Goal: Task Accomplishment & Management: Manage account settings

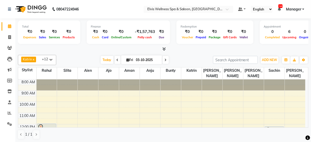
scroll to position [49, 0]
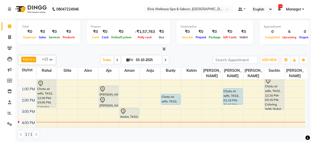
click at [80, 102] on div "8:00 AM 9:00 AM 10:00 AM 11:00 AM 12:00 PM 1:00 PM 2:00 PM 3:00 PM 4:00 PM 5:00…" at bounding box center [162, 108] width 288 height 157
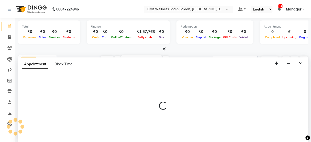
select select "45634"
select select "900"
select select "tentative"
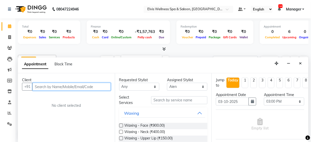
click at [54, 84] on input "text" at bounding box center [72, 87] width 78 height 8
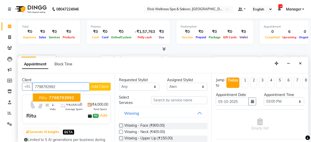
click at [53, 99] on span "7798792992" at bounding box center [62, 97] width 26 height 5
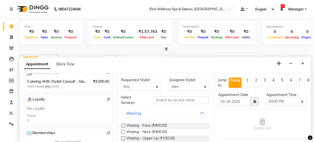
scroll to position [0, 0]
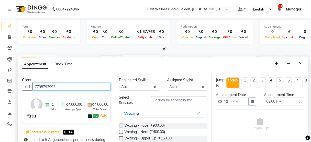
paste input "8830511893"
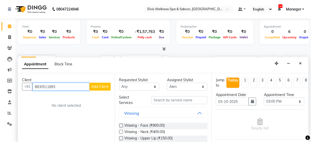
type input "8830511893"
click at [106, 87] on span "Add Client" at bounding box center [100, 86] width 17 height 5
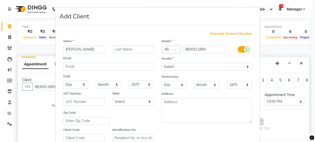
type input "[PERSON_NAME]"
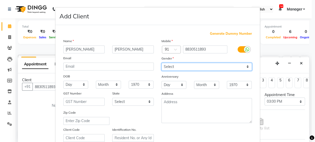
click at [169, 64] on select "Select Male Female Other Prefer Not To Say" at bounding box center [206, 67] width 90 height 8
select select "male"
click at [161, 63] on select "Select Male Female Other Prefer Not To Say" at bounding box center [206, 67] width 90 height 8
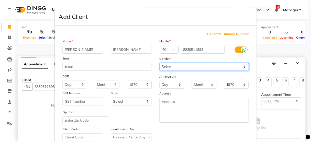
scroll to position [93, 0]
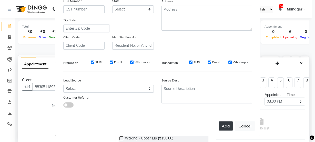
click at [221, 122] on button "Add" at bounding box center [225, 126] width 14 height 9
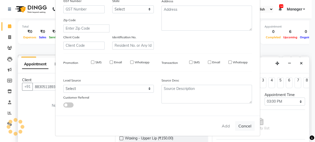
select select
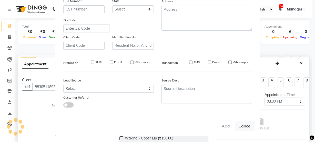
select select
checkbox input "false"
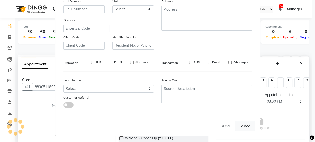
checkbox input "false"
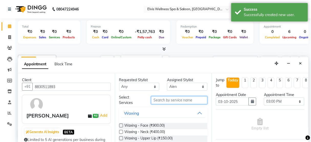
click at [181, 98] on input "text" at bounding box center [179, 101] width 56 height 8
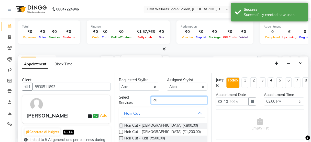
type input "c"
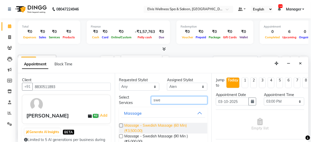
type input "swe"
click at [169, 127] on span "Massage - Swedish Massage (60 Min) (₹3,500.00)" at bounding box center [164, 128] width 79 height 11
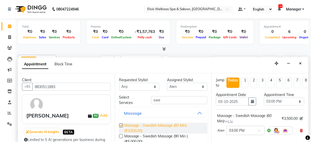
checkbox input "false"
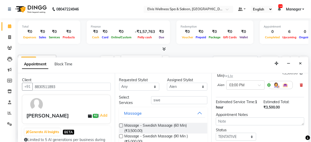
scroll to position [47, 0]
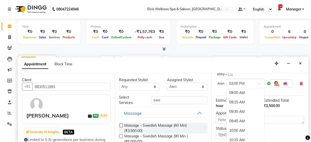
click at [255, 81] on div at bounding box center [246, 83] width 38 height 5
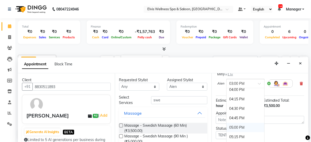
scroll to position [269, 0]
click at [238, 109] on div "04:30 PM" at bounding box center [246, 108] width 38 height 9
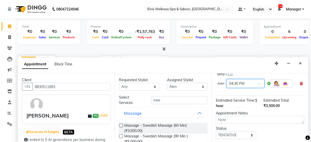
scroll to position [83, 0]
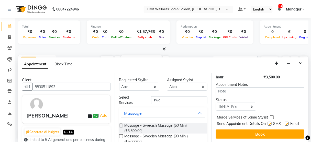
click at [268, 122] on label at bounding box center [270, 124] width 4 height 4
click at [268, 123] on input "checkbox" at bounding box center [269, 124] width 3 height 3
checkbox input "false"
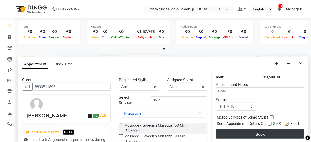
click at [264, 130] on button "Book" at bounding box center [260, 134] width 89 height 9
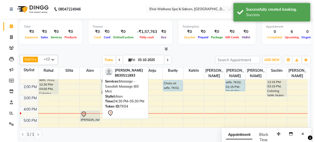
scroll to position [63, 0]
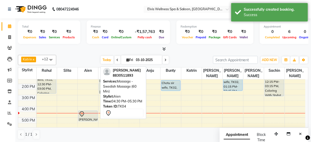
click at [86, 111] on div "[PERSON_NAME], TK04, 04:30 PM-05:30 PM, Massage - Swedish Massage (60 Min)" at bounding box center [88, 116] width 19 height 10
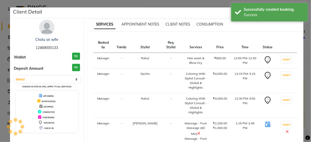
select select "7"
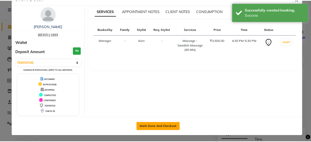
scroll to position [13, 0]
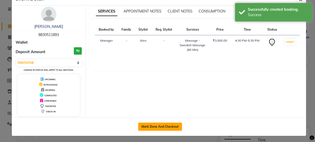
click at [147, 129] on button "Mark Done And Checkout" at bounding box center [160, 127] width 44 height 8
select select "5733"
select select "service"
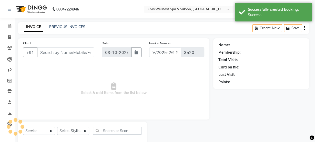
select select "3"
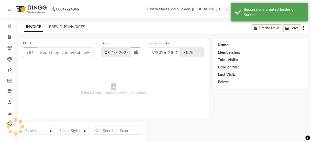
scroll to position [11, 0]
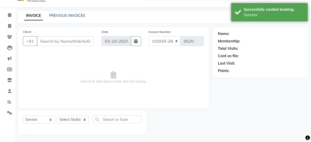
type input "8830511893"
select select "45634"
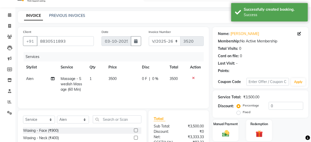
scroll to position [62, 0]
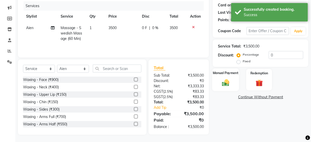
click at [226, 84] on img at bounding box center [226, 83] width 12 height 9
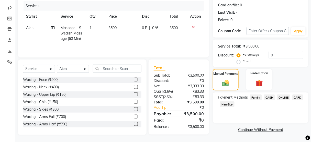
click at [247, 60] on label "Fixed" at bounding box center [247, 61] width 8 height 5
click at [242, 60] on input "Fixed" at bounding box center [240, 62] width 4 height 4
radio input "true"
click at [273, 54] on input "0" at bounding box center [286, 55] width 35 height 8
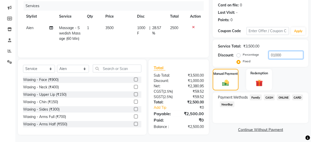
type input "01000"
click at [297, 97] on span "CARD" at bounding box center [298, 98] width 11 height 6
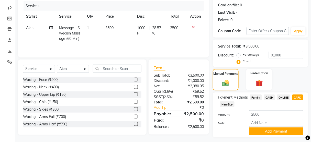
scroll to position [76, 0]
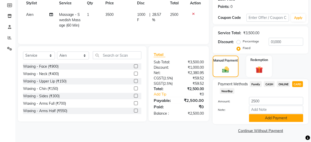
click at [279, 116] on button "Add Payment" at bounding box center [276, 118] width 54 height 8
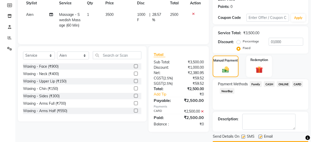
scroll to position [90, 0]
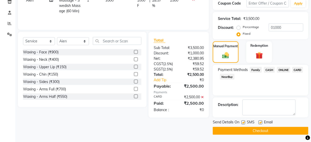
click at [243, 122] on label at bounding box center [244, 123] width 4 height 4
click at [243, 122] on input "checkbox" at bounding box center [243, 122] width 3 height 3
checkbox input "false"
click at [243, 128] on button "Checkout" at bounding box center [261, 131] width 96 height 8
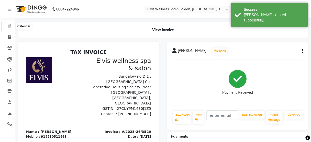
click at [8, 26] on icon at bounding box center [9, 26] width 3 height 4
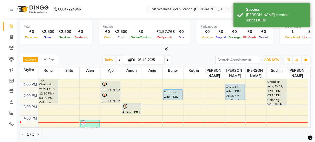
scroll to position [50, 0]
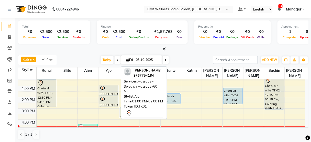
click at [104, 86] on div "[PERSON_NAME], TK01, 01:00 PM-02:00 PM, Massage - Swedish Massage (60 Min)" at bounding box center [108, 91] width 19 height 10
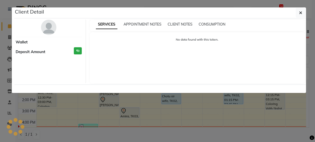
select select "7"
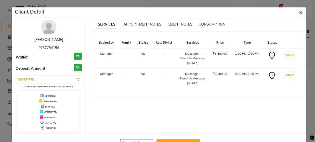
scroll to position [17, 0]
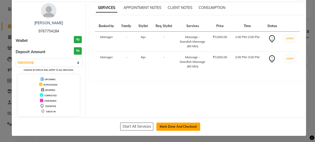
click at [177, 130] on button "Mark Done And Checkout" at bounding box center [178, 127] width 44 height 8
select select "service"
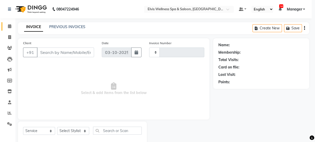
type input "3521"
select select "5733"
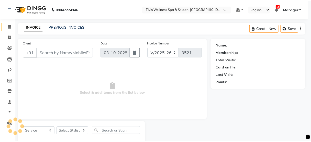
scroll to position [11, 0]
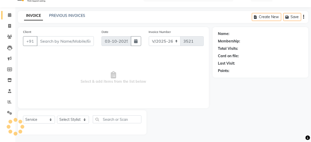
type input "9767754184"
select select "89118"
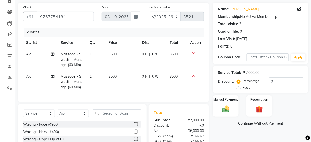
scroll to position [84, 0]
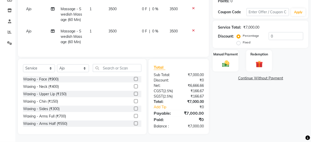
click at [243, 40] on label "Fixed" at bounding box center [247, 42] width 8 height 5
click at [238, 41] on input "Fixed" at bounding box center [240, 43] width 4 height 4
radio input "true"
click at [270, 33] on input "0" at bounding box center [286, 36] width 35 height 8
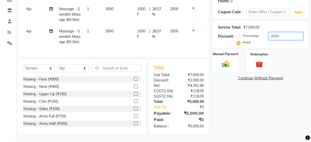
type input "2000"
click at [227, 61] on img at bounding box center [226, 64] width 12 height 9
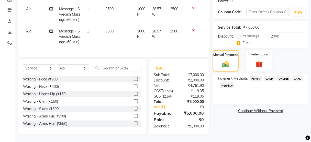
click at [270, 76] on span "CASH" at bounding box center [269, 79] width 11 height 6
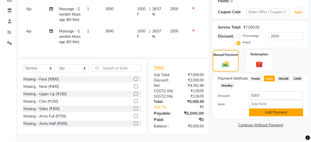
click at [258, 110] on button "Add Payment" at bounding box center [276, 113] width 54 height 8
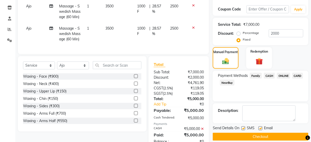
scroll to position [107, 0]
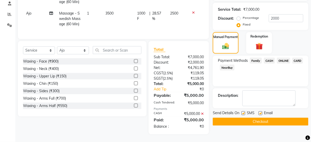
click at [244, 112] on label at bounding box center [244, 114] width 4 height 4
click at [244, 112] on input "checkbox" at bounding box center [243, 113] width 3 height 3
checkbox input "false"
click at [245, 118] on button "Checkout" at bounding box center [261, 122] width 96 height 8
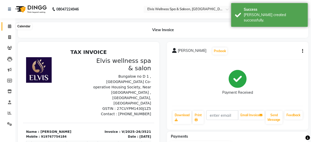
click at [6, 24] on span at bounding box center [9, 27] width 9 height 6
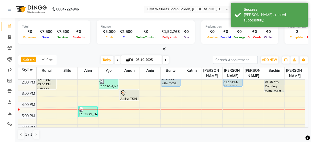
scroll to position [55, 0]
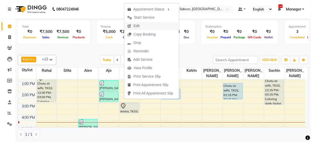
click at [134, 25] on span "Edit" at bounding box center [137, 25] width 6 height 5
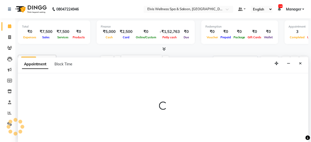
scroll to position [89, 0]
select select "46426"
select select "900"
select select "tentative"
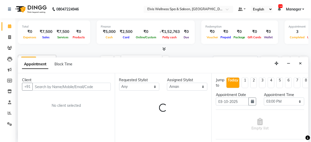
select select "2736"
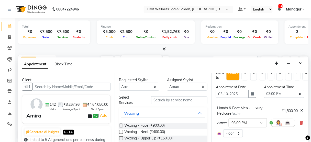
scroll to position [8, 0]
click at [300, 121] on icon at bounding box center [301, 123] width 3 height 4
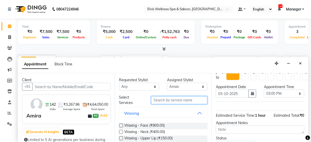
click at [191, 99] on input "text" at bounding box center [179, 101] width 56 height 8
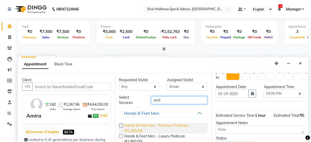
type input "pedi"
click at [181, 124] on span "Hands & Feet Men - Premium Pedicure (₹1,200.00)" at bounding box center [164, 128] width 79 height 11
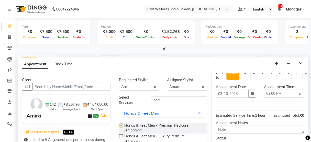
checkbox input "false"
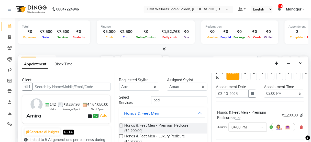
scroll to position [68, 0]
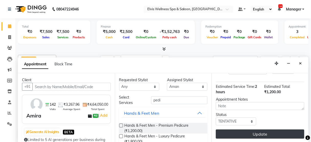
click at [263, 130] on button "Update" at bounding box center [260, 134] width 89 height 9
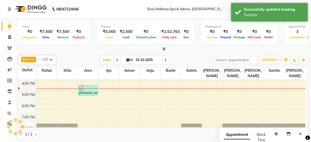
scroll to position [0, 0]
click at [301, 133] on icon "Close" at bounding box center [301, 134] width 3 height 4
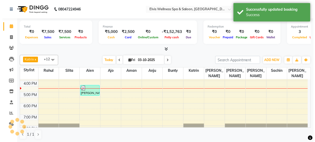
scroll to position [46, 0]
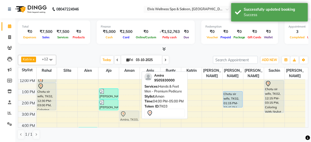
drag, startPoint x: 129, startPoint y: 119, endPoint x: 129, endPoint y: 116, distance: 3.3
click at [128, 109] on div "Amira, TK03, 04:00 PM-05:00 PM, Hands & Feet Men - Premium Pedicure Amira, TK03…" at bounding box center [129, 111] width 20 height 157
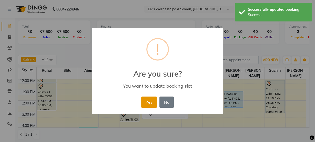
click at [149, 103] on button "Yes" at bounding box center [149, 102] width 16 height 11
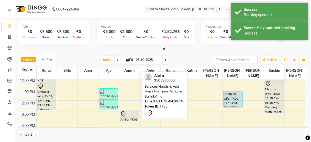
click at [133, 111] on div at bounding box center [129, 114] width 18 height 6
select select "7"
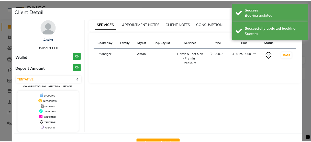
scroll to position [17, 0]
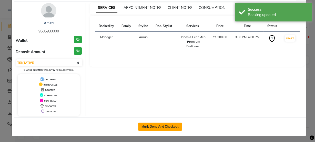
click at [144, 128] on button "Mark Done And Checkout" at bounding box center [160, 127] width 44 height 8
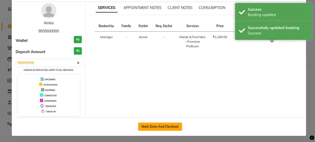
select select "5733"
select select "service"
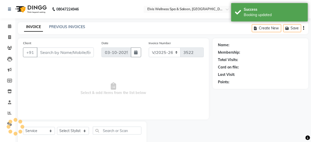
scroll to position [11, 0]
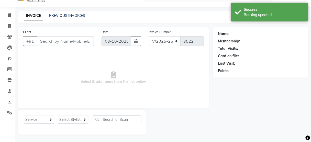
type input "9505930000"
select select "46426"
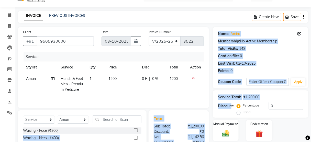
drag, startPoint x: 144, startPoint y: 128, endPoint x: 236, endPoint y: 112, distance: 93.6
click at [236, 112] on div "Client +91 9505930000 Date 03-10-2025 Invoice Number V/2025 V/2025-26 3522 Serv…" at bounding box center [163, 106] width 299 height 159
click at [215, 110] on div "Service Total: ₹1,200.00 Discount: Percentage Fixed 0" at bounding box center [261, 104] width 96 height 27
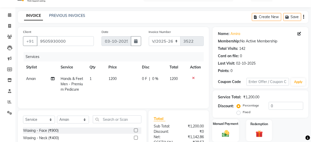
scroll to position [62, 0]
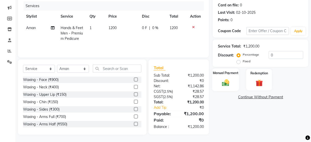
click at [221, 78] on div "Manual Payment" at bounding box center [225, 80] width 27 height 23
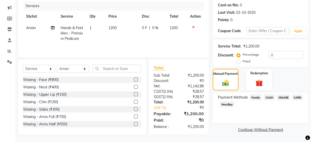
click at [267, 97] on span "CASH" at bounding box center [269, 98] width 11 height 6
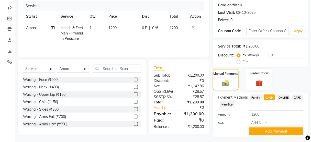
scroll to position [76, 0]
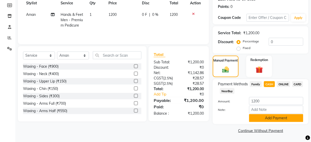
click at [267, 118] on button "Add Payment" at bounding box center [276, 118] width 54 height 8
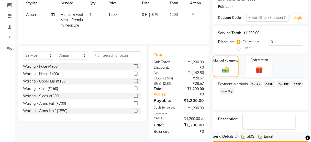
scroll to position [90, 0]
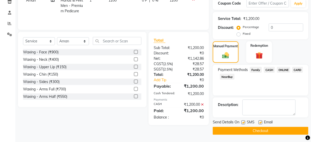
click at [243, 122] on label at bounding box center [244, 123] width 4 height 4
click at [243, 122] on input "checkbox" at bounding box center [243, 122] width 3 height 3
checkbox input "false"
click at [242, 126] on div "Send Details On SMS Email Checkout" at bounding box center [261, 127] width 96 height 15
click at [242, 130] on button "Checkout" at bounding box center [261, 131] width 96 height 8
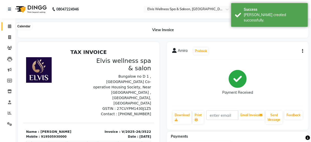
click at [11, 24] on span at bounding box center [9, 27] width 9 height 6
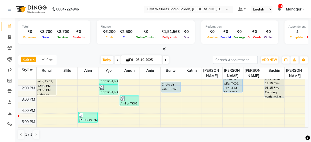
scroll to position [63, 0]
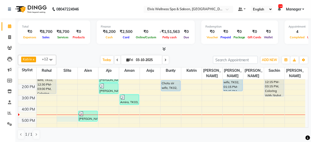
click at [68, 113] on div "8:00 AM 9:00 AM 10:00 AM 11:00 AM 12:00 PM 1:00 PM 2:00 PM 3:00 PM 4:00 PM 5:00…" at bounding box center [162, 95] width 288 height 157
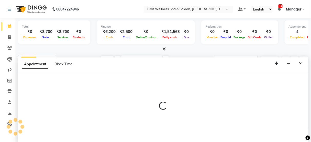
scroll to position [0, 0]
select select "39956"
select select "1020"
select select "tentative"
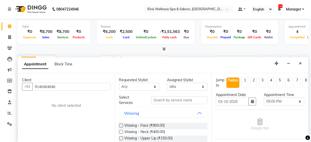
click at [67, 89] on input "9146464646" at bounding box center [72, 87] width 78 height 8
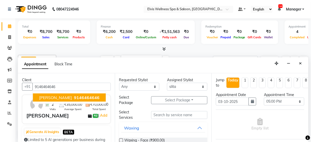
click at [74, 95] on span "9146464646" at bounding box center [87, 97] width 26 height 5
type input "9146464646"
click at [169, 114] on input "text" at bounding box center [179, 115] width 56 height 8
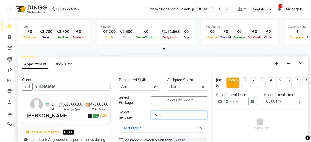
scroll to position [35, 0]
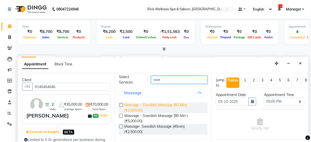
type input "swe"
click at [166, 104] on span "Massage - Swedish Massage (60 Min) (₹3,500.00)" at bounding box center [164, 108] width 79 height 11
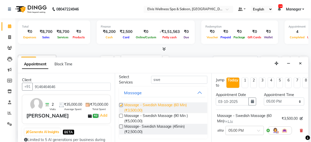
checkbox input "false"
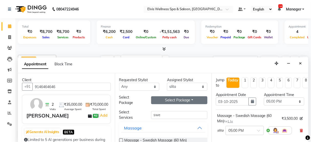
scroll to position [0, 0]
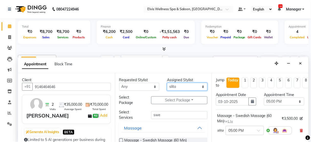
click at [177, 85] on select "Select Aien Ajinkya Ajo Aman among Anju Anna baner staff Bepeto Bunty Chaitali …" at bounding box center [187, 87] width 40 height 8
select select "67713"
click at [167, 83] on select "Select Aien Ajinkya Ajo Aman among Anju Anna baner staff Bepeto Bunty Chaitali …" at bounding box center [187, 87] width 40 height 8
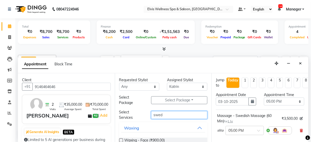
click at [171, 112] on input "swed" at bounding box center [179, 115] width 56 height 8
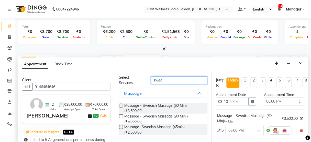
scroll to position [35, 0]
type input "swed"
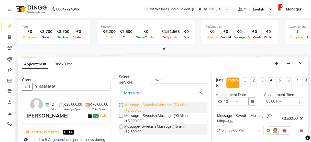
click at [170, 110] on span "Massage - Swedish Massage (60 Min) (₹3,500.00)" at bounding box center [164, 108] width 79 height 11
checkbox input "false"
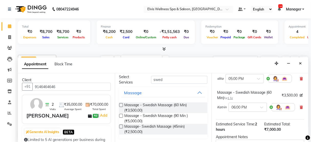
scroll to position [52, 0]
click at [247, 107] on input "text" at bounding box center [243, 106] width 23 height 5
click at [235, 116] on div "05:00 PM" at bounding box center [248, 119] width 38 height 9
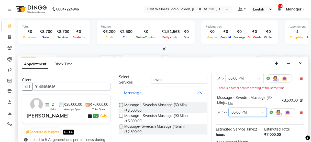
scroll to position [117, 0]
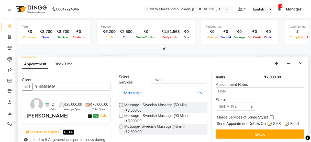
click at [268, 122] on label at bounding box center [270, 124] width 4 height 4
click at [268, 123] on input "checkbox" at bounding box center [269, 124] width 3 height 3
checkbox input "false"
click at [268, 122] on div at bounding box center [269, 124] width 3 height 5
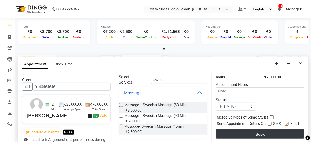
click at [263, 130] on button "Book" at bounding box center [260, 134] width 89 height 9
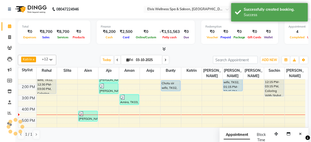
scroll to position [0, 0]
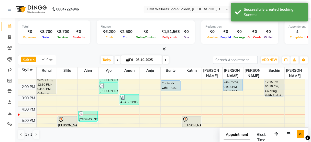
click at [302, 134] on icon "Close" at bounding box center [301, 134] width 3 height 4
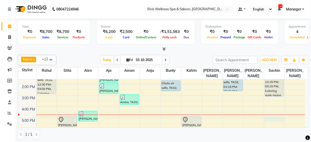
click at [272, 112] on div "8:00 AM 9:00 AM 10:00 AM 11:00 AM 12:00 PM 1:00 PM 2:00 PM 3:00 PM 4:00 PM 5:00…" at bounding box center [162, 95] width 288 height 157
select select "48152"
select select "tentative"
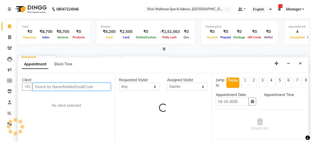
select select "1020"
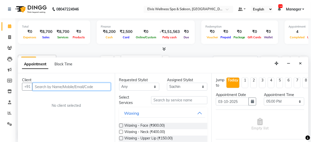
paste input "9820501438"
click at [91, 84] on input "9820501438" at bounding box center [72, 87] width 78 height 8
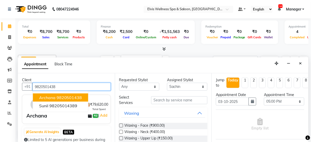
click at [70, 98] on ngb-highlight "9820501438" at bounding box center [70, 97] width 26 height 5
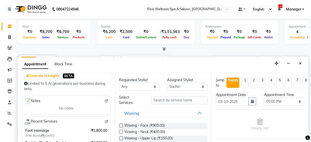
scroll to position [87, 0]
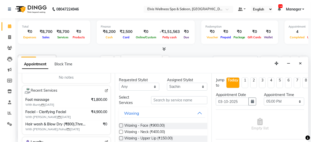
type input "9820501438"
click at [158, 99] on input "text" at bounding box center [179, 101] width 56 height 8
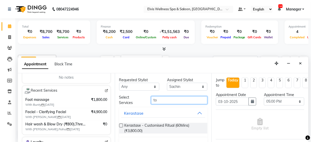
type input "t"
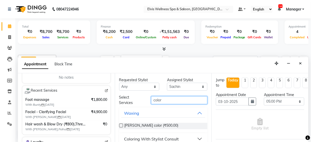
scroll to position [6, 0]
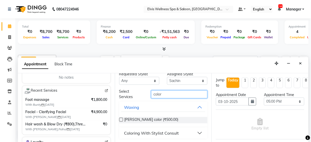
type input "color"
click at [169, 132] on div "Coloring With Stylist Consult" at bounding box center [151, 133] width 55 height 6
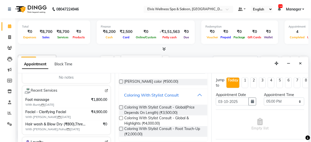
scroll to position [46, 0]
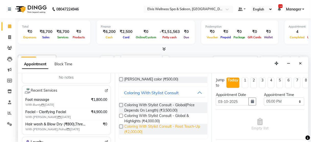
click at [168, 126] on span "Coloring With Stylist Consult - Root Touch-Up (₹2,000.00)" at bounding box center [164, 129] width 79 height 11
checkbox input "false"
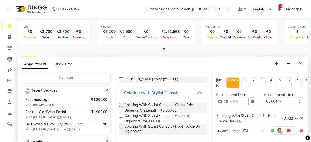
scroll to position [83, 0]
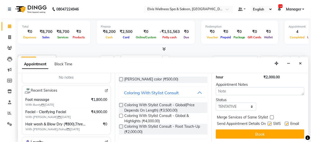
click at [268, 122] on label at bounding box center [270, 124] width 4 height 4
click at [268, 123] on input "checkbox" at bounding box center [269, 124] width 3 height 3
checkbox input "false"
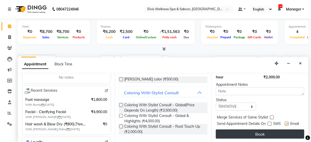
click at [264, 133] on button "Book" at bounding box center [260, 134] width 89 height 9
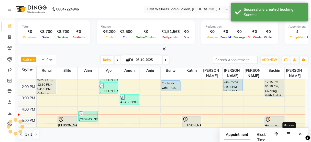
scroll to position [0, 0]
click at [299, 133] on button "Close" at bounding box center [300, 134] width 7 height 8
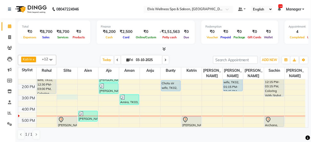
click at [63, 92] on div "8:00 AM 9:00 AM 10:00 AM 11:00 AM 12:00 PM 1:00 PM 2:00 PM 3:00 PM 4:00 PM 5:00…" at bounding box center [162, 95] width 288 height 157
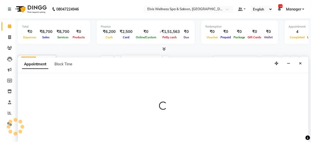
select select "39956"
select select "900"
select select "tentative"
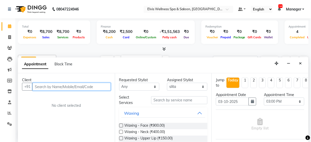
click at [54, 83] on input "text" at bounding box center [72, 87] width 78 height 8
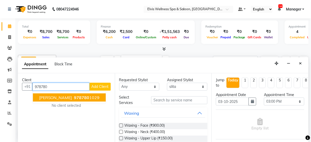
click at [74, 99] on span "978780" at bounding box center [81, 97] width 15 height 5
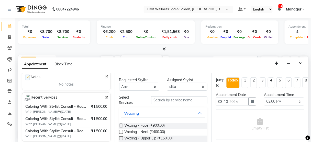
scroll to position [81, 0]
click at [105, 97] on img at bounding box center [107, 98] width 4 height 4
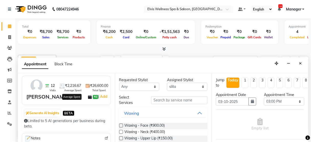
scroll to position [0, 0]
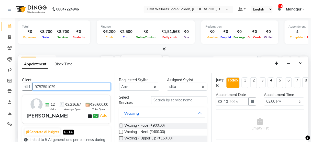
click at [65, 84] on input "9787801029" at bounding box center [72, 87] width 78 height 8
paste input "7798792992"
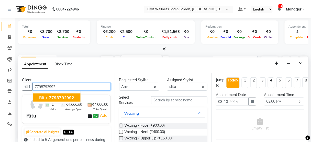
click at [60, 95] on span "7798792992" at bounding box center [62, 97] width 26 height 5
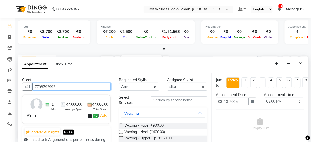
type input "7798792992"
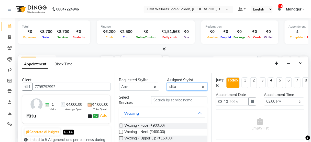
click at [179, 85] on select "Select Aien Ajinkya Ajo Aman among Anju Anna baner staff Bepeto Bunty Chaitali …" at bounding box center [187, 87] width 40 height 8
select select "40552"
click at [167, 83] on select "Select Aien Ajinkya Ajo Aman among Anju Anna baner staff Bepeto Bunty Chaitali …" at bounding box center [187, 87] width 40 height 8
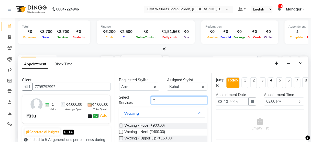
click at [170, 102] on input "t" at bounding box center [179, 101] width 56 height 8
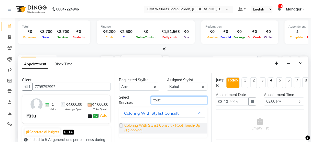
type input "touc"
click at [168, 124] on span "Coloring With Stylist Consult - Root Touch-Up (₹2,000.00)" at bounding box center [164, 128] width 79 height 11
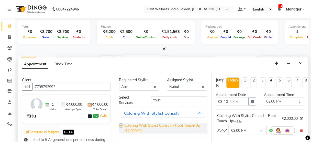
checkbox input "false"
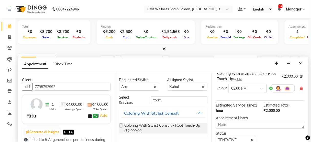
scroll to position [45, 0]
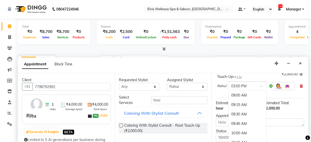
click at [260, 85] on span at bounding box center [263, 87] width 6 height 5
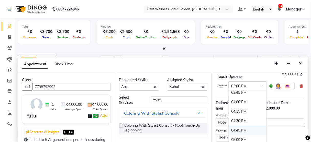
scroll to position [297, 0]
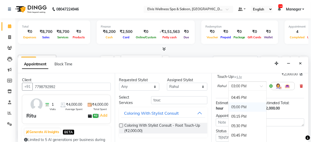
click at [237, 105] on div "05:00 PM" at bounding box center [248, 107] width 38 height 9
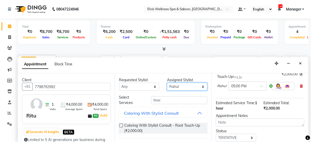
click at [196, 84] on select "Select Aien Ajinkya Ajo Aman among Anju Anna baner staff Bepeto Bunty Chaitali …" at bounding box center [187, 87] width 40 height 8
select select "52071"
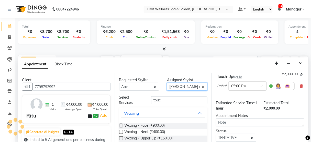
click at [183, 83] on select "Select Aien Ajinkya Ajo Aman among Anju Anna baner staff Bepeto Bunty Chaitali …" at bounding box center [187, 87] width 40 height 8
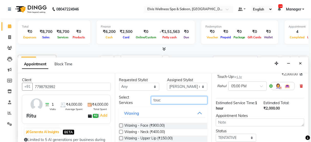
click at [169, 99] on input "touc" at bounding box center [179, 101] width 56 height 8
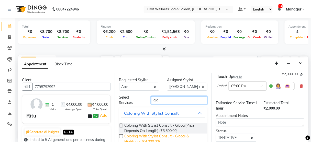
scroll to position [9, 0]
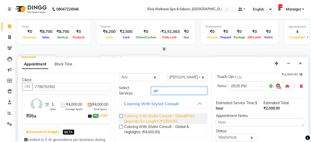
type input "glo"
click at [174, 114] on span "Coloring With Stylist Consult - Global(Price Depends On Length) (₹3,500.00)" at bounding box center [164, 119] width 79 height 11
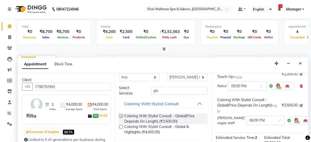
checkbox input "false"
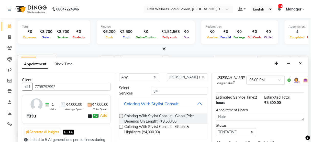
scroll to position [83, 0]
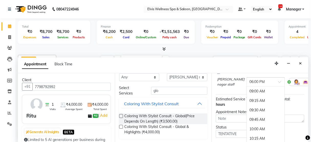
click at [258, 82] on div at bounding box center [266, 81] width 38 height 5
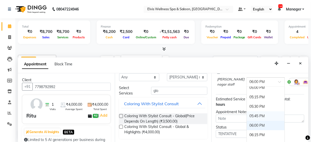
scroll to position [306, 0]
click at [247, 89] on div "05:00 PM" at bounding box center [266, 87] width 38 height 9
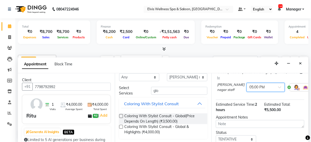
scroll to position [128, 0]
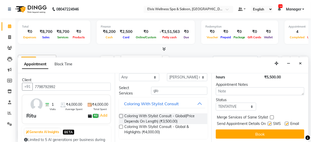
click at [268, 122] on label at bounding box center [270, 124] width 4 height 4
click at [268, 123] on input "checkbox" at bounding box center [269, 124] width 3 height 3
checkbox input "false"
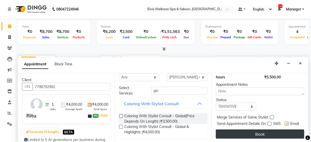
click at [265, 132] on button "Book" at bounding box center [260, 134] width 89 height 9
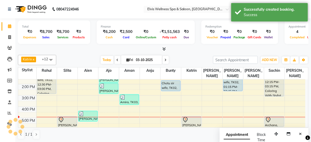
scroll to position [0, 0]
click at [47, 58] on span at bounding box center [51, 60] width 10 height 10
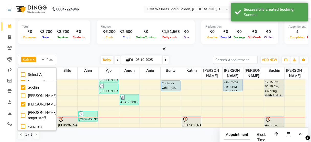
click at [36, 110] on div "[PERSON_NAME] nagar staff" at bounding box center [37, 115] width 33 height 11
checkbox input "true"
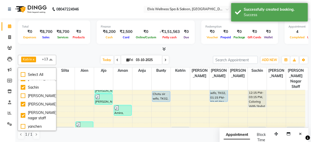
click at [69, 62] on div "[DATE] [DATE]" at bounding box center [135, 60] width 152 height 8
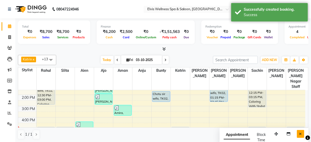
click at [303, 135] on button "Close" at bounding box center [300, 134] width 7 height 8
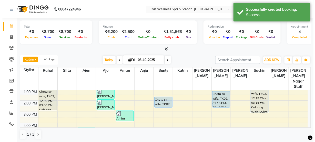
scroll to position [55, 0]
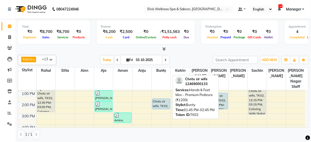
click at [167, 99] on div "Chotu sir wife, TK02, 01:45 PM-02:45 PM, Hands & Feet Men - Premium Pedicure (₹…" at bounding box center [161, 104] width 17 height 10
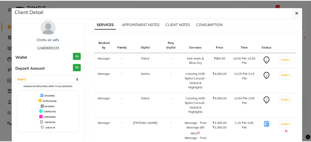
scroll to position [63, 0]
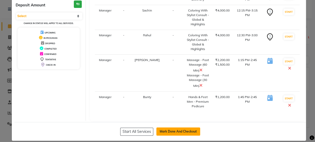
click at [172, 128] on button "Mark Done And Checkout" at bounding box center [178, 132] width 44 height 8
select select "service"
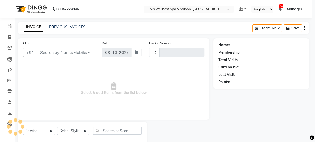
type input "3523"
select select "5733"
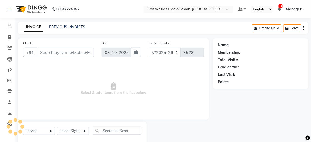
type input "12469000133"
select select "59835"
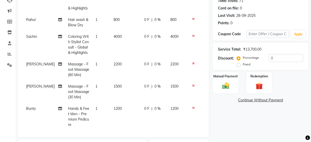
scroll to position [73, 0]
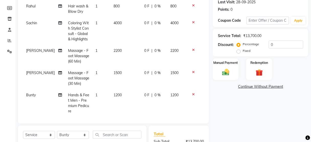
click at [114, 21] on span "4000" at bounding box center [118, 23] width 8 height 5
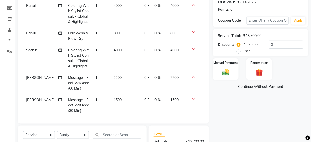
select select "48152"
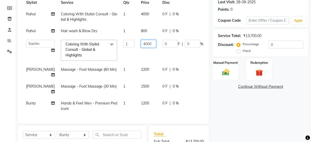
click at [141, 41] on input "4000" at bounding box center [148, 44] width 15 height 8
type input "14000"
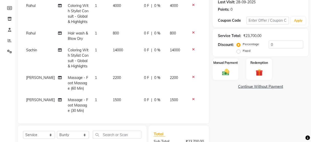
click at [154, 66] on tbody "Rahul Coloring With Stylist Consult - Global & Highlights 1 4000 0 F | 0 % 4000…" at bounding box center [113, 72] width 181 height 144
click at [154, 79] on span "0 %" at bounding box center [157, 77] width 6 height 5
select select "47382"
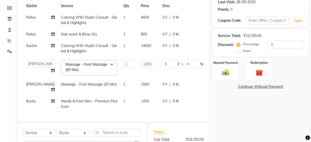
scroll to position [6, 0]
click at [173, 83] on span "0 %" at bounding box center [176, 84] width 6 height 5
select select "47382"
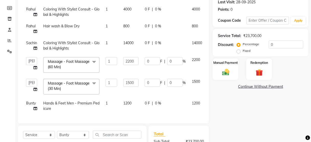
click at [167, 79] on div "0 F | 0 %" at bounding box center [165, 83] width 41 height 8
click at [169, 79] on input "0" at bounding box center [174, 83] width 15 height 8
type input "100"
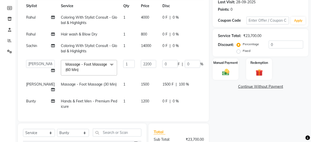
click at [173, 101] on span "0 %" at bounding box center [176, 101] width 6 height 5
select select "59835"
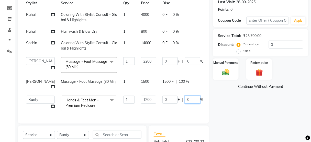
click at [185, 97] on input "0" at bounding box center [192, 100] width 15 height 8
type input "100"
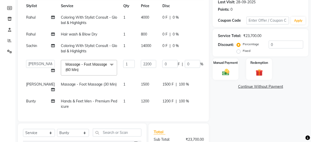
click at [169, 88] on td "1500 F | 100 %" at bounding box center [182, 87] width 47 height 17
select select "47382"
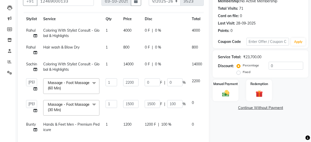
scroll to position [0, 0]
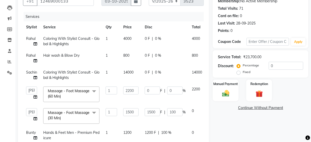
click at [156, 54] on span "0 %" at bounding box center [158, 55] width 6 height 5
select select "40552"
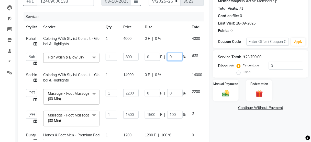
click at [172, 57] on input "0" at bounding box center [174, 57] width 15 height 8
type input "050"
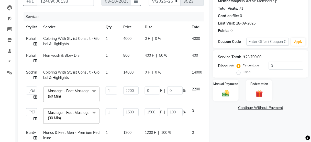
click at [158, 73] on span "0 %" at bounding box center [158, 72] width 6 height 5
select select "48152"
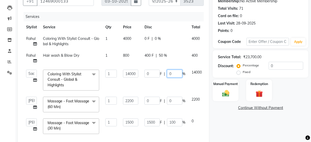
click at [168, 73] on input "0" at bounding box center [174, 74] width 15 height 8
type input "500"
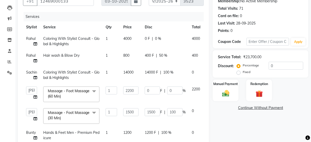
click at [127, 38] on span "4000" at bounding box center [127, 38] width 8 height 5
select select "40552"
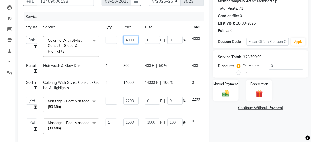
click at [127, 38] on input "4000" at bounding box center [130, 40] width 15 height 8
type input "10000"
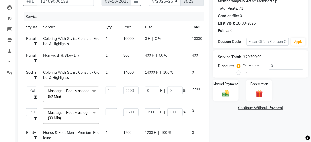
click at [162, 37] on div "0 F | 0 %" at bounding box center [165, 38] width 41 height 5
select select "40552"
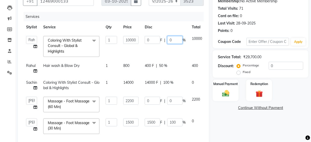
click at [182, 40] on input "0" at bounding box center [174, 40] width 15 height 8
type input "050"
click at [182, 60] on td "400 F | 50 %" at bounding box center [165, 68] width 47 height 17
select select "40552"
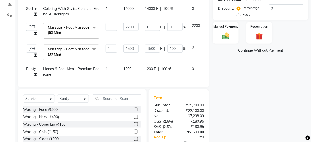
scroll to position [13, 0]
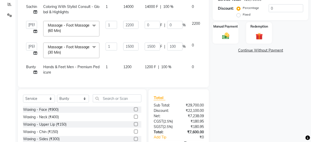
click at [168, 65] on span "100 %" at bounding box center [166, 67] width 10 height 5
select select "59835"
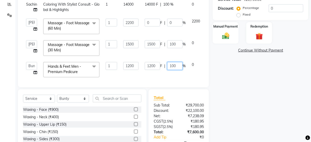
click at [175, 65] on input "100" at bounding box center [174, 66] width 15 height 8
type input "1"
type input "50"
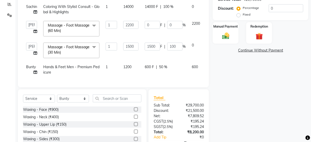
click at [240, 82] on div "Name: Chotu Sir Wife Membership: No Active Membership Total Visits: 71 Card on …" at bounding box center [263, 47] width 100 height 236
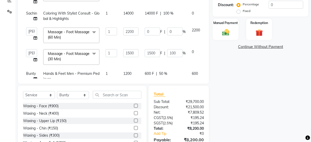
scroll to position [0, 0]
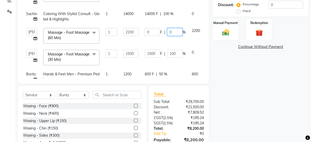
click at [174, 36] on input "0" at bounding box center [174, 32] width 15 height 8
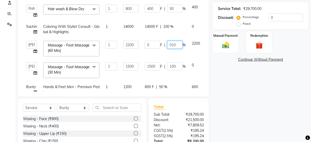
type input "0100"
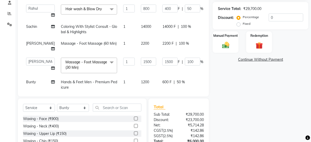
click at [172, 54] on td "2200 F | 100 %" at bounding box center [182, 46] width 47 height 17
select select "47382"
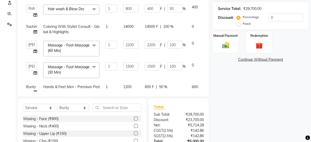
scroll to position [82, 0]
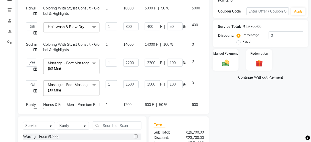
click at [169, 45] on span "100 %" at bounding box center [168, 44] width 10 height 5
select select "48152"
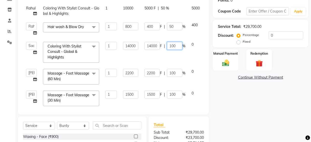
click at [174, 45] on input "100" at bounding box center [174, 46] width 15 height 8
type input "50"
click at [163, 61] on tbody "Rahul Coloring With Stylist Consult - Global & Highlights 1 10000 5000 F | 50 %…" at bounding box center [121, 65] width 197 height 124
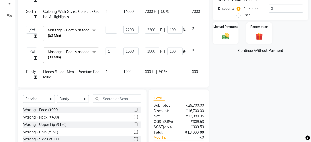
scroll to position [13, 0]
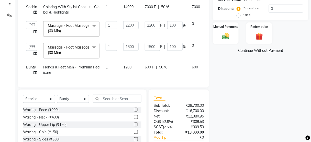
click at [141, 52] on td "1500" at bounding box center [131, 51] width 22 height 22
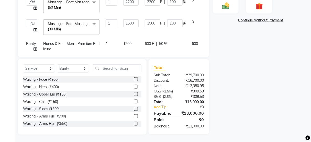
scroll to position [0, 0]
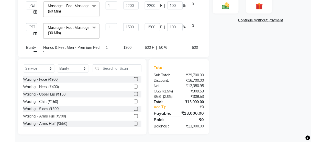
select select "48152"
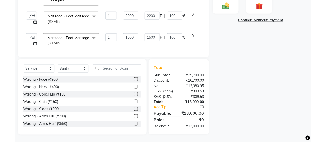
scroll to position [88, 0]
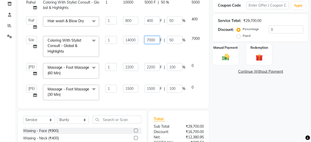
click at [150, 44] on input "7000" at bounding box center [152, 40] width 15 height 8
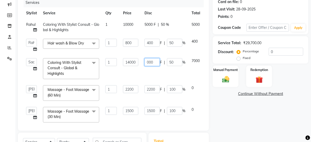
type input "6000"
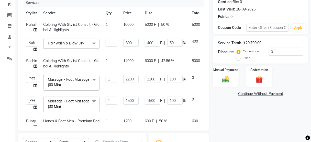
click at [153, 72] on tbody "Rahul Coloring With Stylist Consult - Global & Highlights 1 10000 5000 F | 50 %…" at bounding box center [122, 76] width 198 height 114
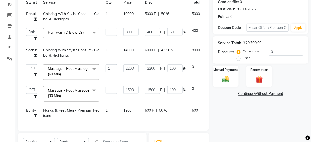
scroll to position [139, 0]
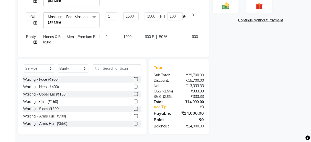
select select "48152"
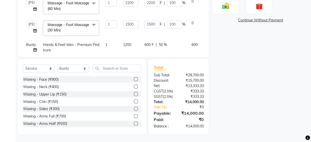
scroll to position [0, 0]
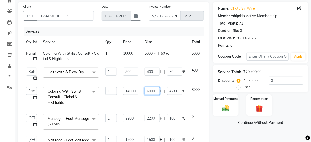
click at [148, 90] on input "6000" at bounding box center [152, 91] width 15 height 8
type input "8000"
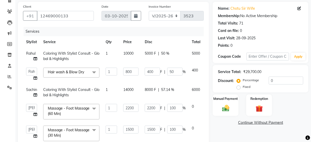
click at [153, 100] on td "8000 F | 57.14 %" at bounding box center [165, 92] width 47 height 17
select select "48152"
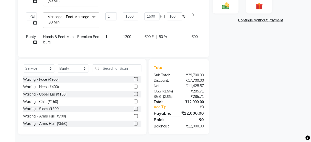
scroll to position [96, 0]
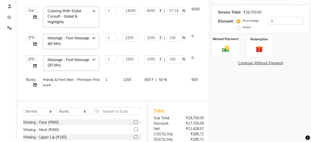
click at [223, 52] on img at bounding box center [226, 49] width 12 height 9
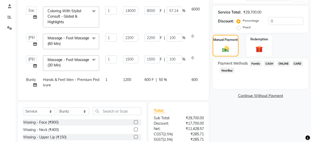
click at [267, 63] on span "CASH" at bounding box center [269, 64] width 11 height 6
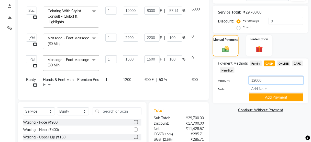
click at [265, 79] on input "12000" at bounding box center [276, 81] width 54 height 8
type input "1"
click at [296, 64] on span "CARD" at bounding box center [298, 64] width 11 height 6
click at [265, 80] on input "12000" at bounding box center [276, 81] width 54 height 8
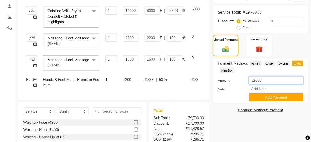
click at [265, 80] on input "12000" at bounding box center [276, 81] width 54 height 8
drag, startPoint x: 265, startPoint y: 80, endPoint x: 219, endPoint y: 98, distance: 49.7
click at [219, 98] on div "Amount: 12000 Note: Add Payment" at bounding box center [261, 89] width 86 height 25
type input "5500"
click at [272, 94] on button "Add Payment" at bounding box center [276, 98] width 54 height 8
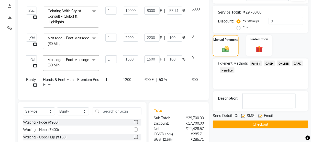
click at [273, 61] on span "CASH" at bounding box center [269, 64] width 11 height 6
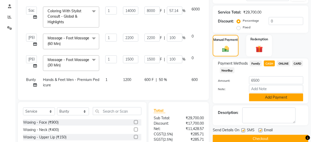
click at [263, 99] on button "Add Payment" at bounding box center [276, 98] width 54 height 8
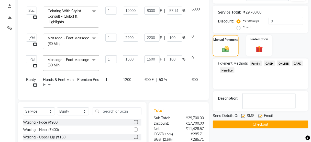
scroll to position [173, 0]
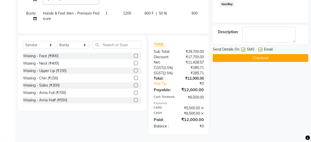
click at [243, 48] on label at bounding box center [244, 50] width 4 height 4
click at [243, 48] on input "checkbox" at bounding box center [243, 49] width 3 height 3
checkbox input "false"
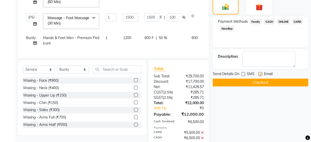
click at [244, 81] on button "Checkout" at bounding box center [261, 83] width 96 height 8
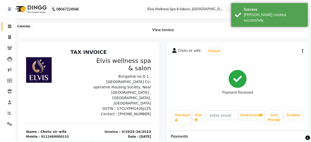
click at [9, 25] on icon at bounding box center [9, 26] width 3 height 4
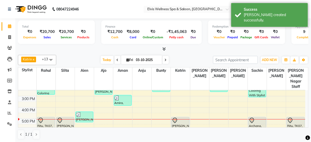
scroll to position [72, 0]
click at [114, 104] on div "8:00 AM 9:00 AM 10:00 AM 11:00 AM 12:00 PM 1:00 PM 2:00 PM 3:00 PM 4:00 PM 5:00…" at bounding box center [162, 96] width 288 height 157
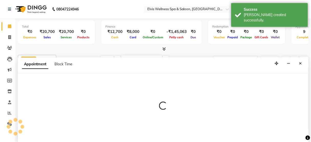
scroll to position [0, 0]
select select "46426"
select select "960"
select select "tentative"
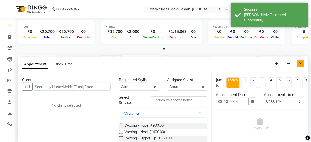
click at [299, 62] on button "Close" at bounding box center [300, 64] width 7 height 8
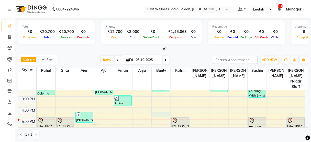
click at [159, 107] on div "8:00 AM 9:00 AM 10:00 AM 11:00 AM 12:00 PM 1:00 PM 2:00 PM 3:00 PM 4:00 PM 5:00…" at bounding box center [162, 96] width 288 height 157
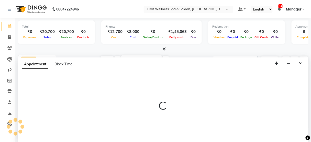
select select "59835"
select select "990"
select select "tentative"
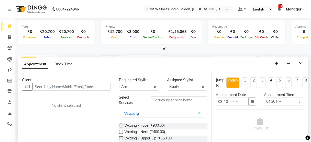
click at [78, 82] on div "Client" at bounding box center [66, 80] width 89 height 5
paste input "8483010498"
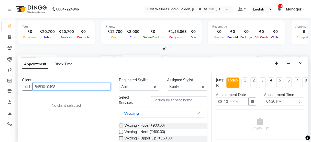
click at [78, 83] on input "8483010498" at bounding box center [72, 87] width 78 height 8
type input "8483010498"
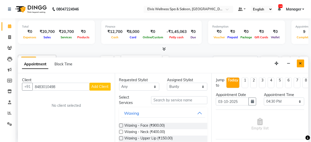
click at [299, 62] on button "Close" at bounding box center [300, 64] width 7 height 8
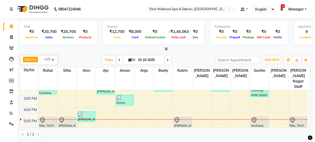
scroll to position [75, 0]
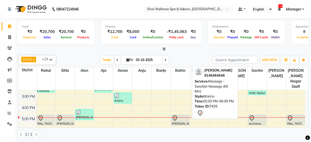
click at [187, 115] on div at bounding box center [180, 118] width 17 height 6
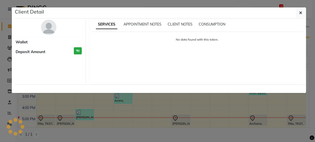
select select "7"
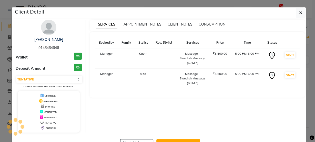
scroll to position [17, 0]
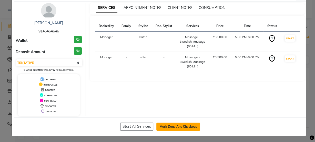
click at [174, 129] on button "Mark Done And Checkout" at bounding box center [178, 127] width 44 height 8
select select "service"
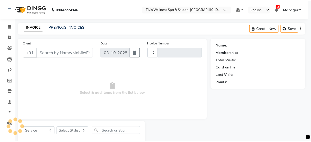
scroll to position [11, 0]
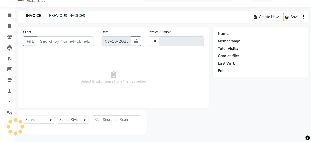
type input "3524"
select select "5733"
type input "9146464646"
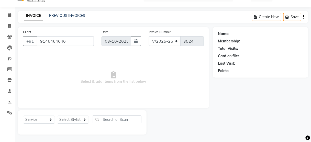
select select "67713"
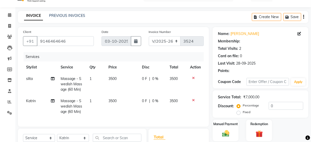
scroll to position [84, 0]
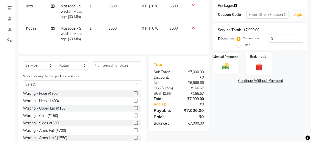
click at [255, 54] on label "Redemption" at bounding box center [259, 56] width 18 height 5
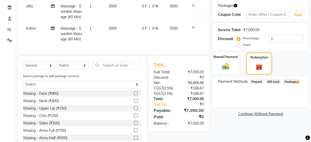
click at [289, 79] on span "Package 1" at bounding box center [292, 82] width 18 height 6
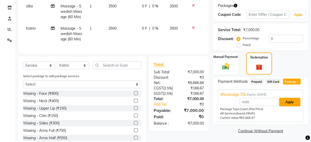
click at [289, 104] on button "Apply" at bounding box center [290, 102] width 21 height 9
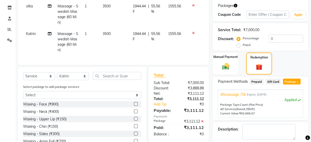
scroll to position [112, 0]
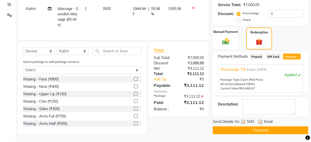
click at [243, 120] on label at bounding box center [244, 122] width 4 height 4
click at [243, 121] on input "checkbox" at bounding box center [243, 122] width 3 height 3
checkbox input "false"
click at [243, 127] on button "Checkout" at bounding box center [261, 131] width 96 height 8
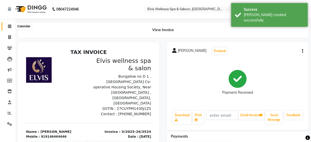
click at [7, 28] on span at bounding box center [9, 27] width 9 height 6
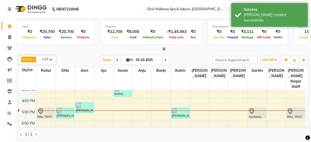
scroll to position [88, 0]
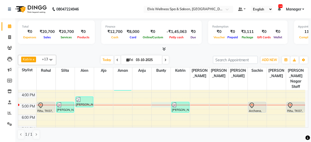
click at [156, 101] on div "8:00 AM 9:00 AM 10:00 AM 11:00 AM 12:00 PM 1:00 PM 2:00 PM 3:00 PM 4:00 PM 5:00…" at bounding box center [162, 81] width 288 height 157
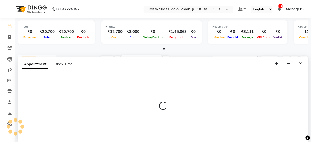
scroll to position [0, 0]
select select "59835"
select select "1020"
select select "tentative"
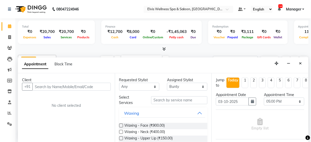
click at [78, 89] on input "text" at bounding box center [72, 87] width 78 height 8
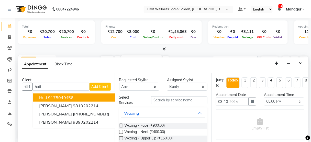
click at [72, 100] on button "Huti 9175049456" at bounding box center [74, 98] width 83 height 8
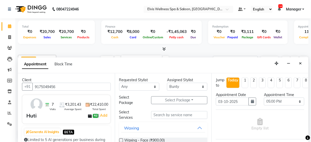
drag, startPoint x: 59, startPoint y: 86, endPoint x: 0, endPoint y: 90, distance: 59.3
click at [0, 90] on app-home "08047224946 Select Location × Elvis Wellness Spa & Saloon, Kalyaninagar Central…" at bounding box center [155, 71] width 311 height 143
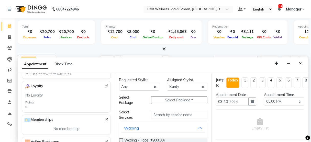
scroll to position [164, 0]
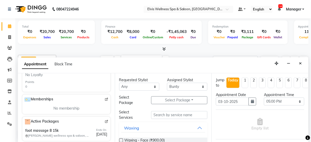
type input "9175049456"
click at [105, 120] on img at bounding box center [107, 122] width 4 height 4
click at [172, 116] on input "text" at bounding box center [179, 115] width 56 height 8
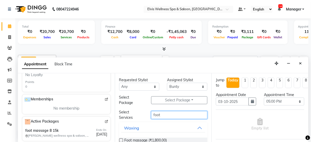
scroll to position [43, 0]
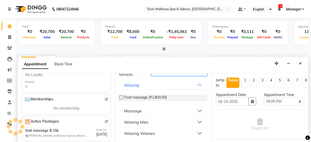
type input "foot"
click at [138, 110] on div "Massage" at bounding box center [133, 111] width 18 height 6
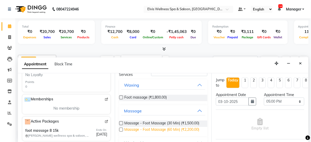
click at [164, 128] on span "Massage - Foot Massage (60 Min) (₹2,200.00)" at bounding box center [162, 130] width 75 height 6
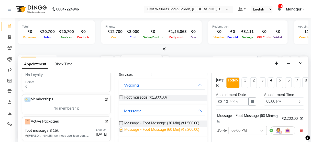
checkbox input "false"
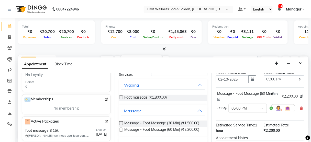
scroll to position [83, 0]
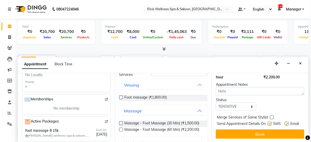
click at [268, 122] on label at bounding box center [270, 124] width 4 height 4
click at [268, 123] on input "checkbox" at bounding box center [269, 124] width 3 height 3
checkbox input "false"
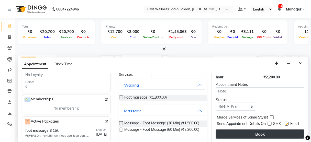
click at [260, 134] on button "Book" at bounding box center [260, 134] width 89 height 9
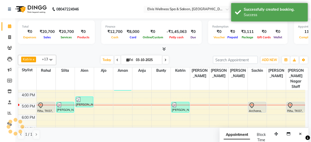
scroll to position [0, 0]
click at [302, 134] on icon "Close" at bounding box center [301, 134] width 3 height 4
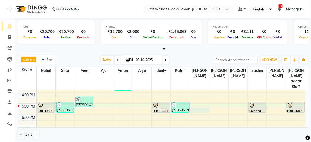
click at [201, 104] on div "8:00 AM 9:00 AM 10:00 AM 11:00 AM 12:00 PM 1:00 PM 2:00 PM 3:00 PM 4:00 PM 5:00…" at bounding box center [162, 81] width 288 height 157
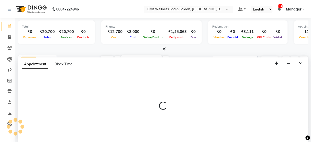
select select "91505"
select select "tentative"
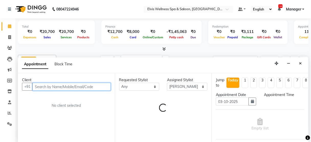
select select "1050"
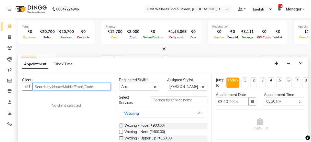
click at [68, 87] on input "text" at bounding box center [72, 87] width 78 height 8
paste input "9923400885"
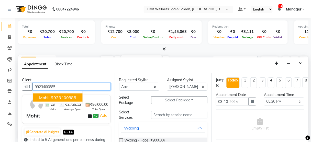
click at [57, 95] on ngb-highlight "9923400885" at bounding box center [64, 97] width 26 height 5
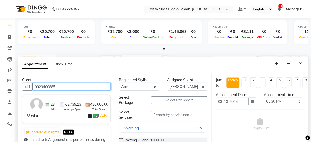
type input "9923400885"
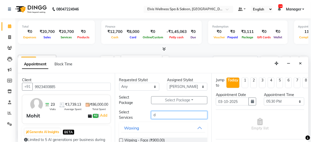
click at [161, 112] on input "d" at bounding box center [179, 115] width 56 height 8
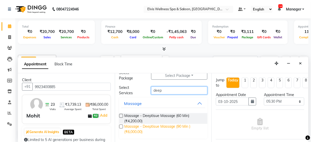
type input "deep"
click at [167, 125] on span "Massage - Deeptisue Massage (90 Min ) (₹6,000.00)" at bounding box center [164, 129] width 79 height 11
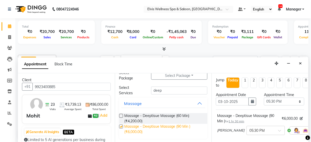
checkbox input "false"
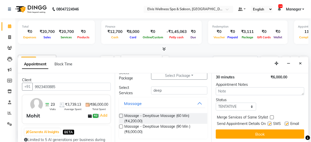
click at [268, 122] on label at bounding box center [270, 124] width 4 height 4
click at [268, 123] on input "checkbox" at bounding box center [269, 124] width 3 height 3
checkbox input "false"
click at [265, 124] on div "Jump to Today 1 2 3 4 5 6 7 8 Weeks Appointment Date 03-10-2025 Appointment Tim…" at bounding box center [260, 108] width 97 height 70
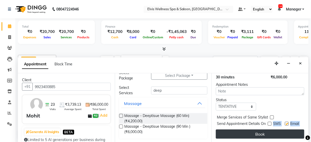
click at [264, 130] on button "Book" at bounding box center [260, 134] width 89 height 9
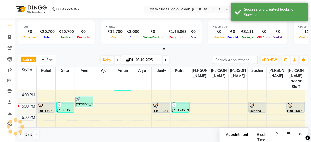
scroll to position [0, 0]
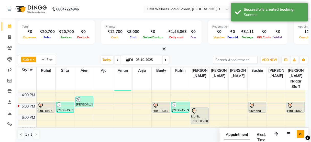
click at [299, 135] on button "Close" at bounding box center [300, 134] width 7 height 8
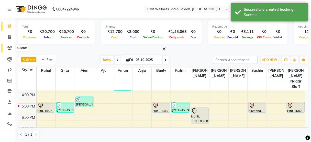
click at [10, 47] on icon at bounding box center [9, 48] width 5 height 4
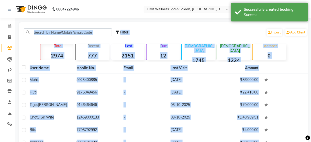
click at [32, 52] on div "Total 2974 Recent 777 Lost 2151 Due 12 Male 1745 Female 1224 Member 0" at bounding box center [164, 51] width 282 height 18
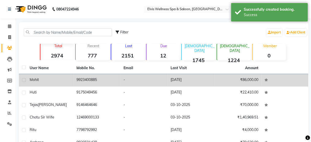
click at [67, 85] on td "Mohit" at bounding box center [50, 80] width 47 height 13
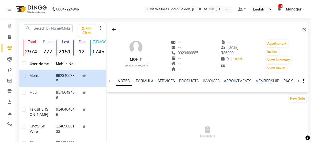
click at [284, 80] on link "PACKAGES" at bounding box center [293, 81] width 19 height 5
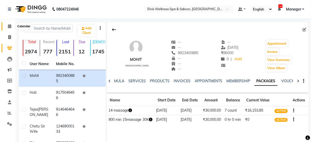
click at [9, 27] on icon at bounding box center [9, 26] width 3 height 4
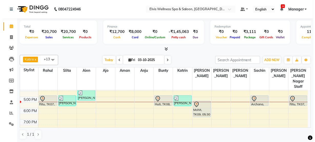
scroll to position [94, 0]
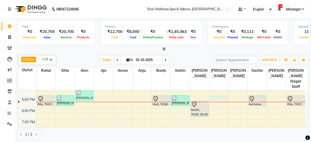
click at [214, 91] on div "8:00 AM 9:00 AM 10:00 AM 11:00 AM 12:00 PM 1:00 PM 2:00 PM 3:00 PM 4:00 PM 5:00…" at bounding box center [162, 74] width 288 height 157
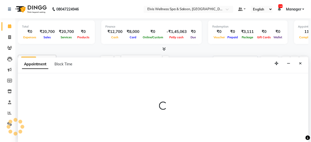
select select "47382"
select select "1020"
select select "tentative"
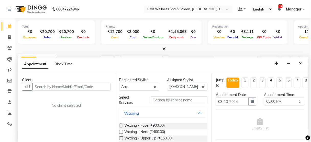
click at [66, 85] on input "text" at bounding box center [72, 87] width 78 height 8
type input "9370239190"
click at [93, 85] on span "Add Client" at bounding box center [100, 86] width 17 height 5
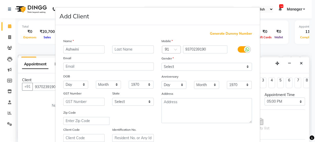
type input "Ashwini"
click at [121, 52] on input "text" at bounding box center [132, 50] width 41 height 8
type input "shrirame sir frnd"
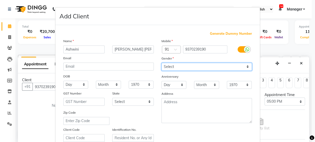
drag, startPoint x: 179, startPoint y: 64, endPoint x: 180, endPoint y: 79, distance: 15.1
click at [180, 79] on div "Mobile Country Code × 91 9370239190 Gender Select Male Female Other Prefer Not …" at bounding box center [206, 90] width 98 height 104
click at [161, 63] on select "Select Male Female Other Prefer Not To Say" at bounding box center [206, 67] width 90 height 8
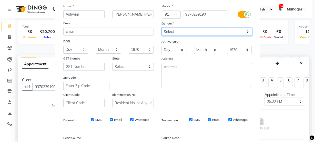
scroll to position [36, 0]
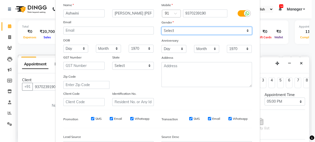
drag, startPoint x: 193, startPoint y: 28, endPoint x: 188, endPoint y: 51, distance: 23.9
click at [188, 51] on div "Mobile Country Code × 91 9370239190 Gender Select Male Female Other Prefer Not …" at bounding box center [206, 54] width 98 height 104
select select "[DEMOGRAPHIC_DATA]"
click at [161, 27] on select "Select Male Female Other Prefer Not To Say" at bounding box center [206, 31] width 90 height 8
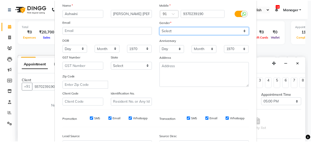
scroll to position [93, 0]
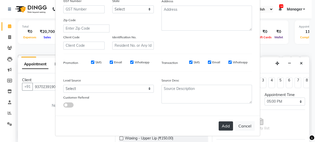
click at [225, 126] on button "Add" at bounding box center [225, 126] width 14 height 9
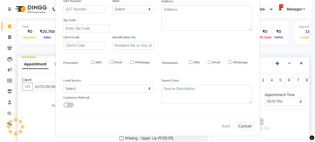
select select
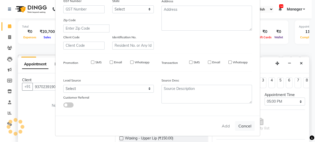
select select
checkbox input "false"
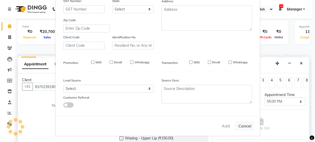
checkbox input "false"
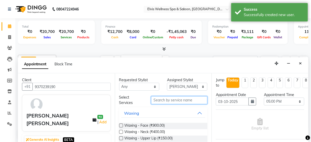
click at [185, 102] on input "text" at bounding box center [179, 101] width 56 height 8
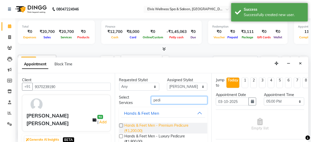
type input "pedi"
click at [179, 127] on span "Hands & Feet Men - Premium Pedicure (₹1,200.00)" at bounding box center [164, 128] width 79 height 11
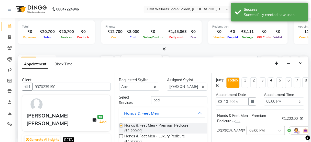
checkbox input "false"
click at [177, 85] on select "Select Aien Ajinkya Ajo Aman among Anju Anna baner staff Bepeto Bunty Chaitali …" at bounding box center [187, 87] width 40 height 8
select select "75902"
click at [167, 83] on select "Select Aien Ajinkya Ajo Aman among Anju Anna baner staff Bepeto Bunty Chaitali …" at bounding box center [187, 87] width 40 height 8
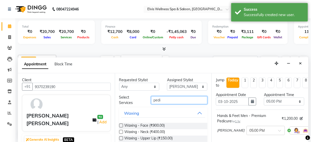
click at [166, 98] on input "pedi" at bounding box center [179, 101] width 56 height 8
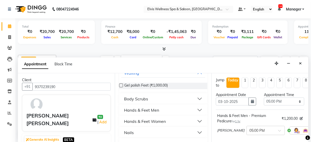
scroll to position [62, 0]
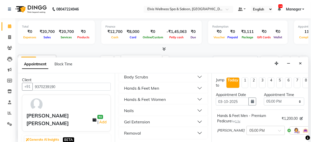
type input "polish"
click at [197, 109] on button "Nails" at bounding box center [163, 110] width 84 height 9
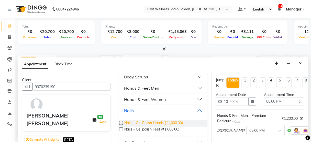
click at [169, 122] on span "Nails - Gel Polish Hands (₹1,000.00)" at bounding box center [154, 124] width 59 height 6
checkbox input "false"
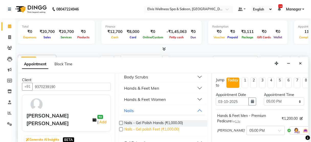
click at [168, 129] on span "Nails - Gel polish Feet (₹1,000.00)" at bounding box center [152, 130] width 55 height 6
checkbox input "false"
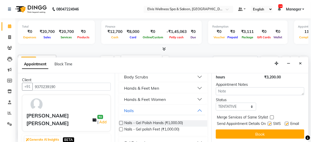
click at [268, 122] on label at bounding box center [270, 124] width 4 height 4
click at [268, 123] on input "checkbox" at bounding box center [269, 124] width 3 height 3
checkbox input "false"
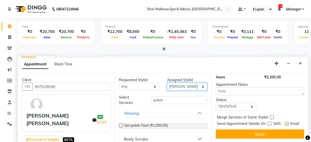
click at [177, 85] on select "Select Aien Ajinkya Ajo Aman among Anju Anna baner staff Bepeto Bunty Chaitali …" at bounding box center [187, 87] width 40 height 8
select select "47382"
click at [167, 83] on select "Select Aien Ajinkya Ajo Aman among Anju Anna baner staff Bepeto Bunty Chaitali …" at bounding box center [187, 87] width 40 height 8
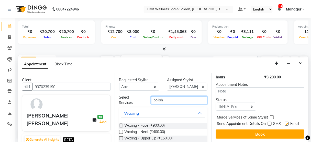
click at [168, 100] on input "polish" at bounding box center [179, 101] width 56 height 8
type input "p"
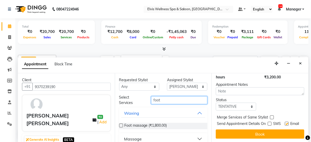
scroll to position [28, 0]
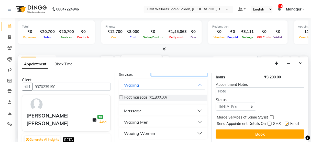
type input "foot"
click at [136, 109] on div "Massage" at bounding box center [133, 111] width 18 height 6
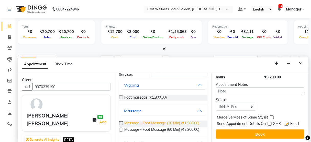
click at [152, 122] on span "Massage - Foot Massage (30 Min) (₹1,500.00)" at bounding box center [162, 124] width 75 height 6
checkbox input "false"
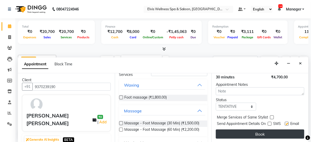
click at [234, 130] on button "Book" at bounding box center [260, 134] width 89 height 9
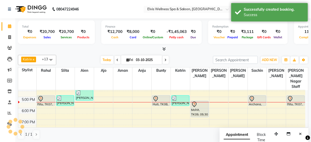
scroll to position [0, 0]
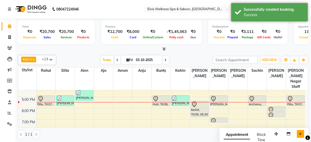
click at [297, 133] on button "Close" at bounding box center [300, 134] width 7 height 8
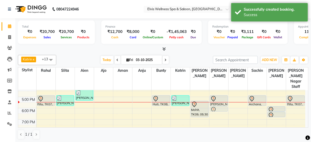
drag, startPoint x: 222, startPoint y: 114, endPoint x: 221, endPoint y: 102, distance: 12.1
click at [221, 102] on div "Chotu sir wife, TK02, 01:15 PM-02:45 PM, Massage - Foot Massage (60 Min) (₹2200…" at bounding box center [219, 74] width 19 height 157
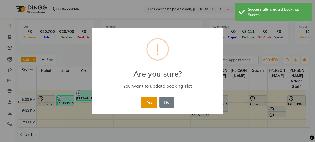
click at [152, 100] on button "Yes" at bounding box center [149, 102] width 16 height 11
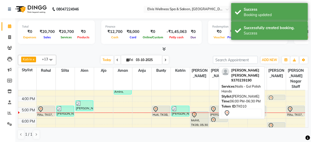
drag, startPoint x: 275, startPoint y: 103, endPoint x: 271, endPoint y: 89, distance: 14.9
click at [271, 89] on div "8:00 AM 9:00 AM 10:00 AM 11:00 AM 12:00 PM 1:00 PM 2:00 PM 3:00 PM 4:00 PM 5:00…" at bounding box center [162, 84] width 288 height 157
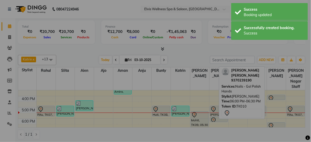
scroll to position [83, 0]
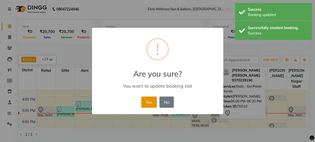
click at [148, 103] on button "Yes" at bounding box center [149, 102] width 16 height 11
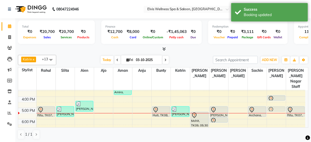
drag, startPoint x: 273, startPoint y: 120, endPoint x: 273, endPoint y: 107, distance: 12.8
click at [273, 106] on div "Ashwini shrirame sir frnd, TK10, 04:00 PM-04:30 PM, Nails - Gel Polish Hands As…" at bounding box center [276, 85] width 19 height 157
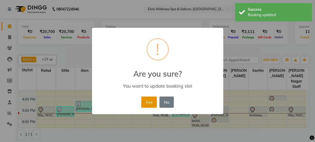
click at [149, 101] on button "Yes" at bounding box center [149, 102] width 16 height 11
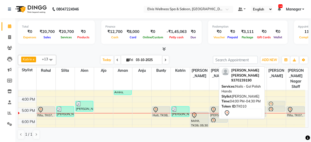
drag, startPoint x: 275, startPoint y: 92, endPoint x: 275, endPoint y: 96, distance: 4.4
click at [275, 96] on div "Ashwini shrirame sir frnd, TK10, 04:00 PM-04:30 PM, Nails - Gel Polish Hands As…" at bounding box center [276, 85] width 19 height 157
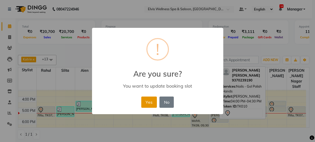
click at [145, 101] on button "Yes" at bounding box center [149, 102] width 16 height 11
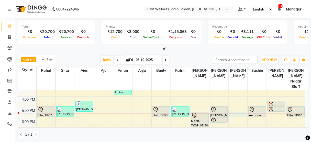
click at [232, 110] on div "8:00 AM 9:00 AM 10:00 AM 11:00 AM 12:00 PM 1:00 PM 2:00 PM 3:00 PM 4:00 PM 5:00…" at bounding box center [162, 85] width 288 height 157
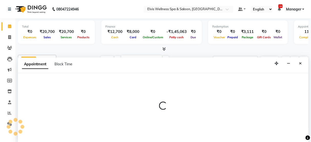
scroll to position [0, 0]
select select "45633"
select select "1050"
select select "tentative"
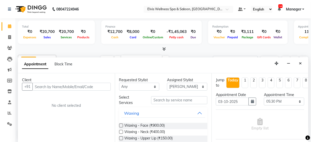
click at [63, 88] on input "text" at bounding box center [72, 87] width 78 height 8
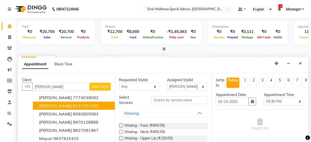
click at [73, 107] on ngb-highlight "9112751333" at bounding box center [86, 105] width 26 height 5
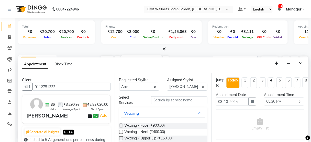
type input "9112751333"
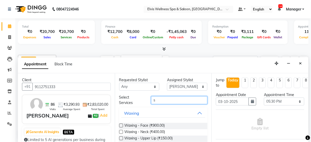
click at [177, 101] on input "s" at bounding box center [179, 101] width 56 height 8
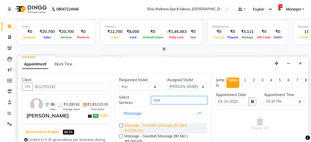
type input "swe"
click at [174, 128] on span "Massage - Swedish Massage (60 Min) (₹3,500.00)" at bounding box center [164, 128] width 79 height 11
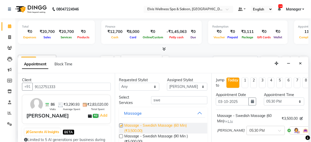
checkbox input "false"
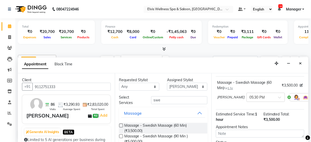
scroll to position [83, 0]
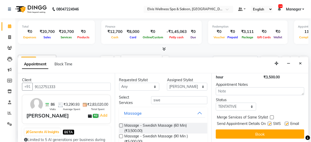
click at [268, 122] on label at bounding box center [270, 124] width 4 height 4
click at [268, 123] on input "checkbox" at bounding box center [269, 124] width 3 height 3
checkbox input "false"
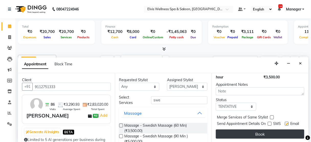
click at [266, 131] on button "Book" at bounding box center [260, 134] width 89 height 9
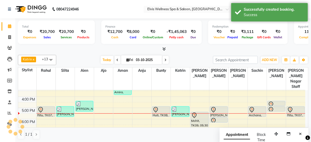
scroll to position [0, 0]
click at [300, 132] on icon "Close" at bounding box center [301, 134] width 3 height 4
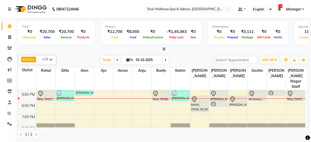
scroll to position [100, 0]
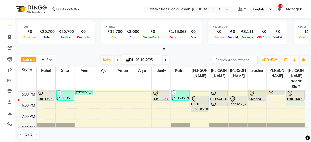
click at [296, 98] on div "8:00 AM 9:00 AM 10:00 AM 11:00 AM 12:00 PM 1:00 PM 2:00 PM 3:00 PM 4:00 PM 5:00…" at bounding box center [162, 69] width 288 height 157
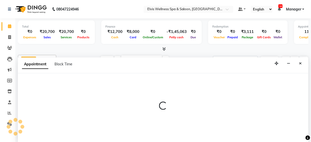
scroll to position [0, 0]
select select "52071"
select select "1080"
select select "tentative"
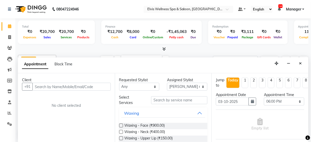
click at [80, 86] on input "text" at bounding box center [72, 87] width 78 height 8
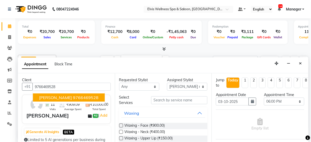
click at [73, 97] on ngb-highlight "9766469528" at bounding box center [86, 97] width 26 height 5
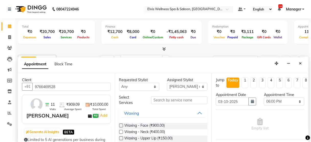
scroll to position [70, 0]
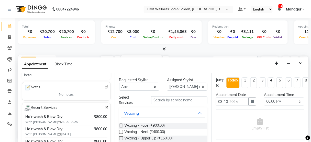
type input "9766469528"
click at [172, 100] on input "text" at bounding box center [179, 101] width 56 height 8
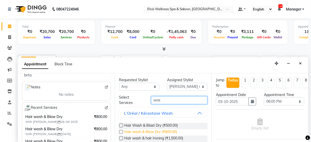
type input "was"
click at [172, 130] on span "Hair wash & Blow Dry (₹800.00)" at bounding box center [151, 133] width 53 height 6
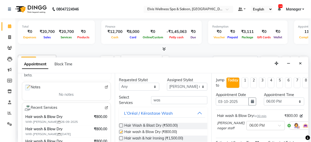
checkbox input "false"
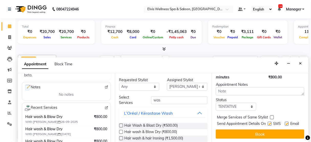
click at [268, 122] on label at bounding box center [270, 124] width 4 height 4
click at [268, 123] on input "checkbox" at bounding box center [269, 124] width 3 height 3
checkbox input "false"
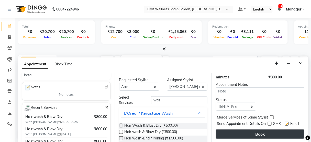
click at [260, 130] on button "Book" at bounding box center [260, 134] width 89 height 9
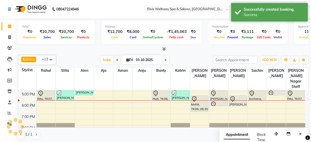
scroll to position [0, 0]
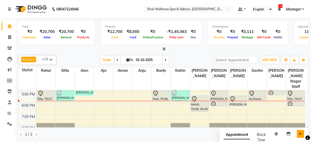
click at [301, 133] on icon "Close" at bounding box center [301, 134] width 3 height 4
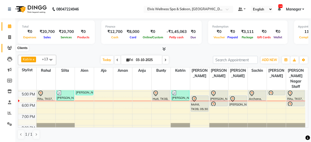
click at [8, 47] on icon at bounding box center [9, 48] width 5 height 4
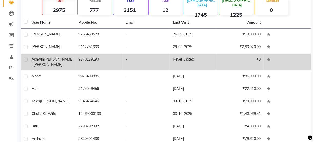
scroll to position [73, 0]
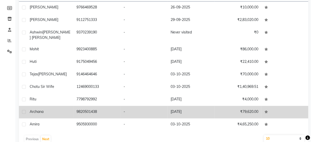
click at [64, 116] on td "Archana" at bounding box center [50, 112] width 47 height 13
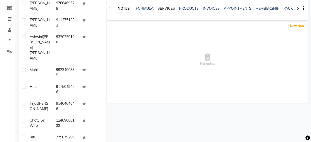
click at [163, 6] on link "SERVICES" at bounding box center [166, 8] width 17 height 5
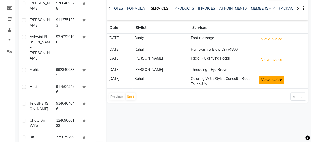
click at [267, 81] on button "View Invoice" at bounding box center [272, 80] width 26 height 8
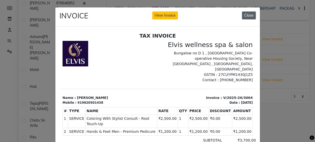
click at [250, 14] on button "Close" at bounding box center [249, 16] width 14 height 8
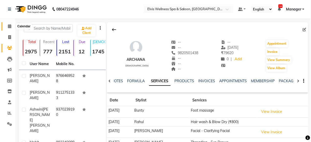
click at [11, 24] on span at bounding box center [9, 27] width 9 height 6
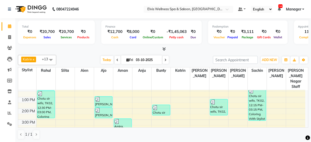
scroll to position [112, 0]
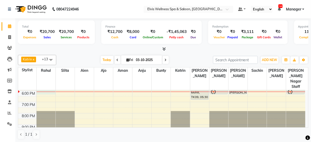
click at [45, 87] on div "8:00 AM 9:00 AM 10:00 AM 11:00 AM 12:00 PM 1:00 PM 2:00 PM 3:00 PM 4:00 PM 5:00…" at bounding box center [162, 56] width 288 height 157
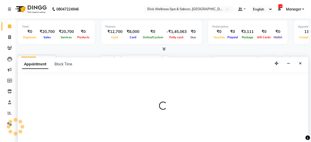
scroll to position [0, 0]
select select "40552"
select select "tentative"
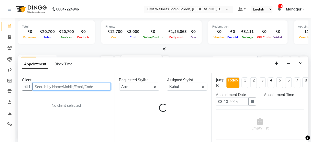
select select "1080"
click at [56, 84] on input "r" at bounding box center [72, 87] width 78 height 8
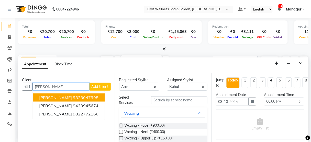
click at [73, 97] on ngb-highlight "9823047998" at bounding box center [86, 97] width 26 height 5
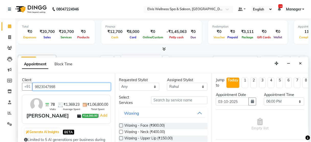
type input "9823047998"
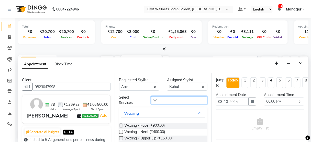
click at [184, 101] on input "w" at bounding box center [179, 101] width 56 height 8
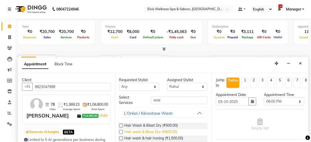
click at [163, 132] on span "Hair wash & Blow Dry (₹800.00)" at bounding box center [151, 133] width 53 height 6
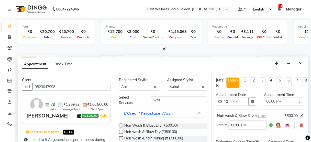
scroll to position [78, 0]
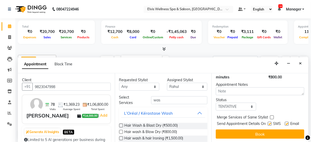
click at [268, 122] on label at bounding box center [270, 124] width 4 height 4
click at [268, 123] on input "checkbox" at bounding box center [269, 124] width 3 height 3
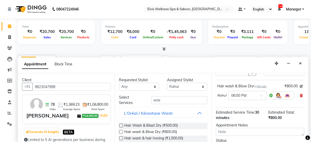
scroll to position [29, 0]
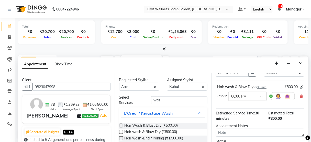
click at [251, 96] on input "text" at bounding box center [242, 95] width 23 height 5
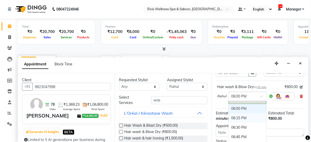
click at [242, 114] on div "06:15 PM" at bounding box center [248, 118] width 38 height 9
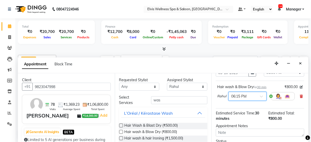
scroll to position [78, 0]
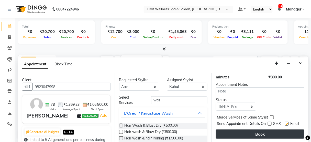
click at [254, 132] on button "Book" at bounding box center [260, 134] width 89 height 9
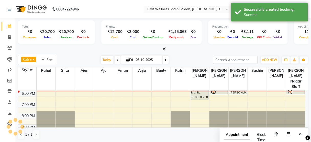
scroll to position [0, 0]
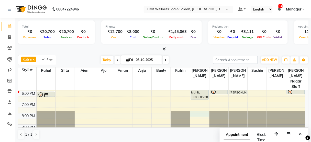
click at [190, 108] on div "8:00 AM 9:00 AM 10:00 AM 11:00 AM 12:00 PM 1:00 PM 2:00 PM 3:00 PM 4:00 PM 5:00…" at bounding box center [162, 56] width 288 height 157
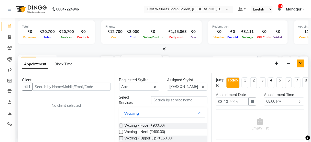
click at [301, 65] on icon "Close" at bounding box center [301, 64] width 3 height 4
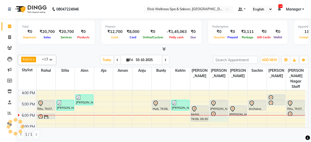
click at [220, 113] on div "8:00 AM 9:00 AM 10:00 AM 11:00 AM 12:00 PM 1:00 PM 2:00 PM 3:00 PM 4:00 PM 5:00…" at bounding box center [162, 79] width 288 height 157
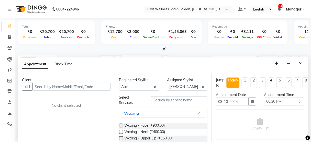
click at [63, 85] on input "text" at bounding box center [72, 87] width 78 height 8
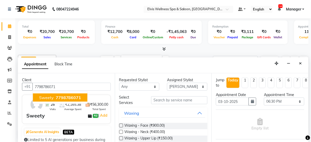
click at [58, 97] on span "7798786071" at bounding box center [69, 97] width 26 height 5
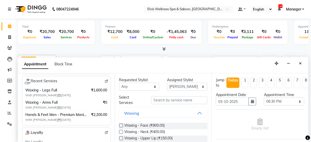
scroll to position [100, 0]
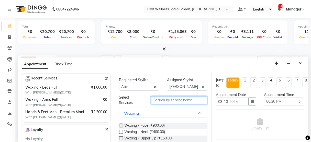
click at [172, 101] on input "text" at bounding box center [179, 101] width 56 height 8
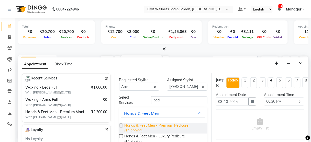
click at [174, 125] on span "Hands & Feet Men - Premium Pedicure (₹1,200.00)" at bounding box center [164, 128] width 79 height 11
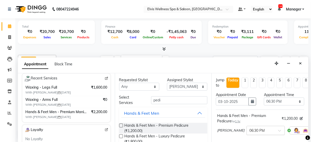
scroll to position [83, 0]
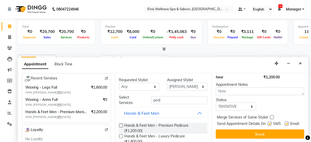
click at [268, 122] on label at bounding box center [270, 124] width 4 height 4
click at [268, 123] on input "checkbox" at bounding box center [269, 124] width 3 height 3
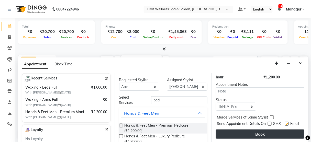
click at [264, 130] on button "Book" at bounding box center [260, 134] width 89 height 9
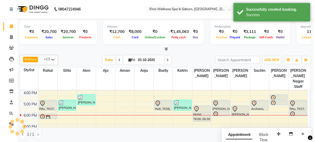
scroll to position [0, 0]
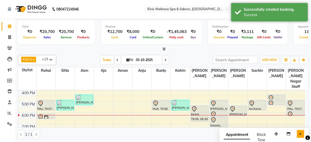
click at [304, 133] on button "Close" at bounding box center [300, 134] width 7 height 8
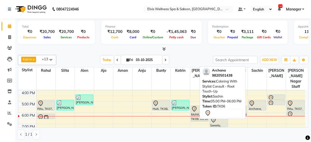
click at [258, 100] on div "Archana, TK06, 05:00 PM-06:00 PM, Coloring With Stylist Consult - Root Touch-Up" at bounding box center [257, 105] width 17 height 10
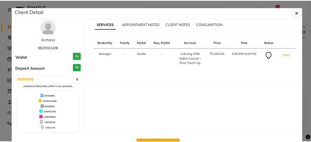
scroll to position [17, 0]
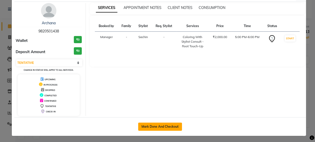
click at [151, 127] on button "Mark Done And Checkout" at bounding box center [160, 127] width 44 height 8
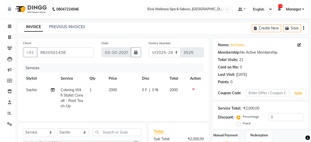
click at [112, 89] on span "2000" at bounding box center [113, 90] width 8 height 5
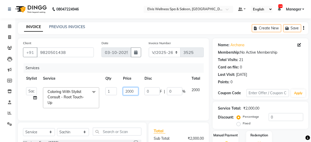
click at [127, 91] on input "2000" at bounding box center [130, 92] width 15 height 8
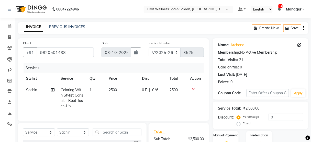
click at [134, 100] on td "2500" at bounding box center [123, 98] width 34 height 28
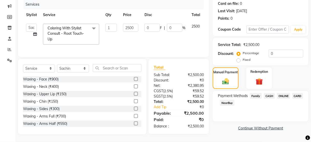
click at [283, 93] on span "ONLINE" at bounding box center [283, 96] width 13 height 6
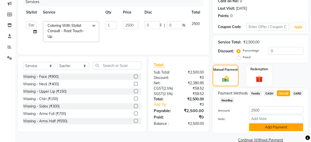
scroll to position [76, 0]
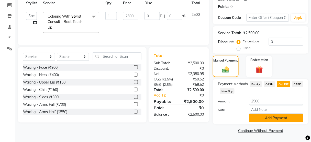
click at [278, 118] on button "Add Payment" at bounding box center [276, 118] width 54 height 8
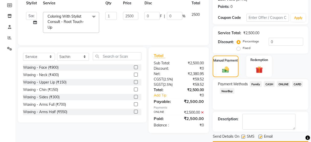
scroll to position [90, 0]
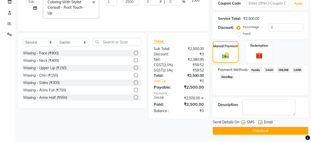
click at [243, 121] on label at bounding box center [244, 123] width 4 height 4
click at [243, 121] on input "checkbox" at bounding box center [243, 122] width 3 height 3
click at [244, 129] on button "Checkout" at bounding box center [261, 131] width 96 height 8
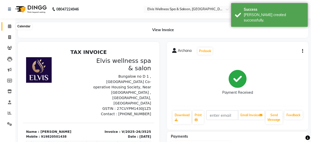
click at [10, 25] on icon at bounding box center [9, 26] width 3 height 4
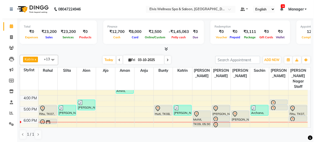
scroll to position [85, 0]
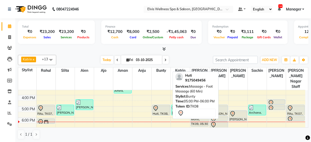
click at [154, 105] on icon at bounding box center [156, 108] width 6 height 6
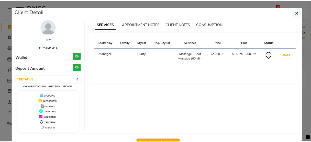
scroll to position [17, 0]
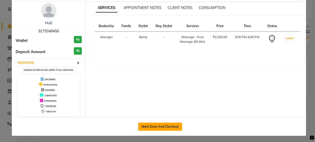
click at [150, 127] on button "Mark Done And Checkout" at bounding box center [160, 127] width 44 height 8
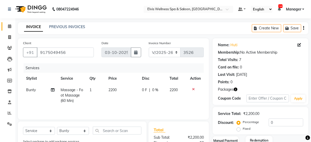
scroll to position [80, 0]
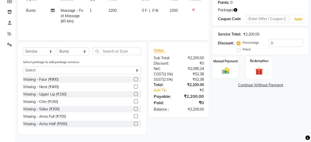
click at [257, 70] on img at bounding box center [259, 71] width 12 height 9
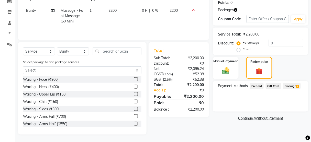
click at [298, 87] on span "1" at bounding box center [297, 86] width 3 height 3
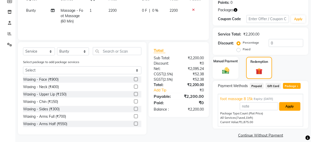
click at [293, 108] on button "Apply" at bounding box center [290, 106] width 21 height 9
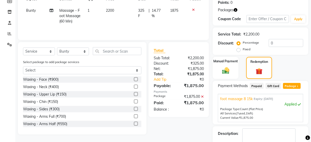
scroll to position [108, 0]
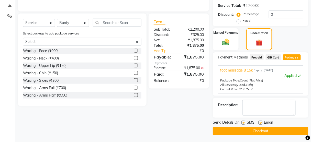
click at [244, 123] on label at bounding box center [244, 123] width 4 height 4
click at [244, 123] on input "checkbox" at bounding box center [243, 123] width 3 height 3
click at [241, 129] on button "Checkout" at bounding box center [261, 131] width 96 height 8
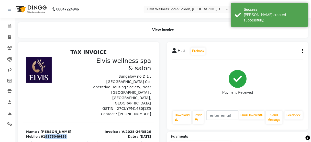
drag, startPoint x: 42, startPoint y: 131, endPoint x: 88, endPoint y: 130, distance: 46.1
click at [88, 130] on section "Name : Huti Mobile : 919175049456 Invoice : V/2025-26/3526 Date : 03/10/2025" at bounding box center [88, 131] width 131 height 16
copy section "9175049456"
click at [7, 27] on span at bounding box center [9, 27] width 9 height 6
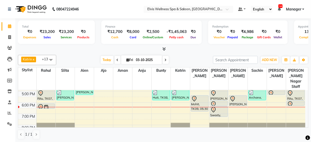
scroll to position [100, 0]
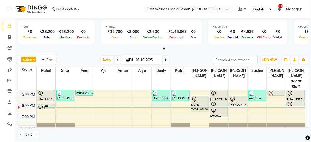
click at [161, 100] on div "8:00 AM 9:00 AM 10:00 AM 11:00 AM 12:00 PM 1:00 PM 2:00 PM 3:00 PM 4:00 PM 5:00…" at bounding box center [162, 69] width 288 height 157
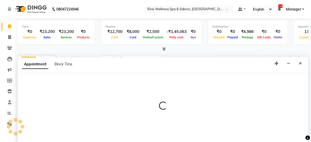
scroll to position [0, 0]
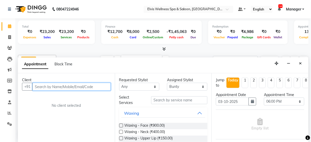
paste input "9175049456"
click at [72, 86] on input "9175049456" at bounding box center [72, 87] width 78 height 8
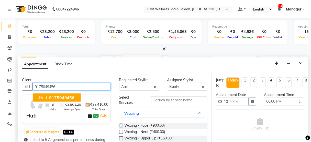
click at [59, 95] on span "9175049456" at bounding box center [62, 97] width 26 height 5
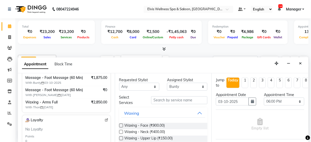
scroll to position [112, 0]
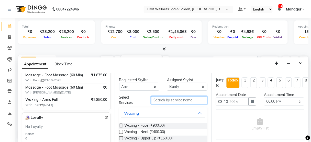
click at [164, 98] on input "text" at bounding box center [179, 101] width 56 height 8
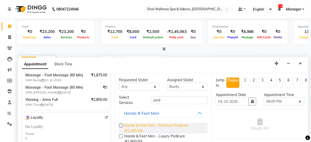
click at [169, 126] on span "Hands & Feet Men - Premium Pedicure (₹1,200.00)" at bounding box center [164, 128] width 79 height 11
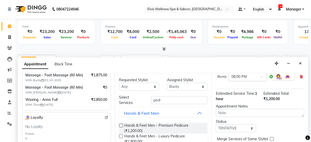
scroll to position [54, 0]
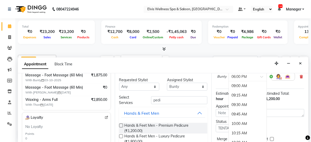
click at [258, 75] on div at bounding box center [248, 76] width 38 height 5
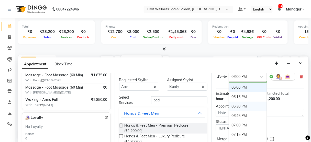
click at [242, 103] on div "06:30 PM" at bounding box center [248, 106] width 38 height 9
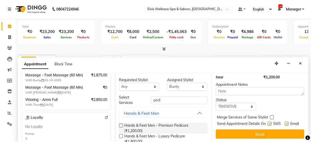
scroll to position [83, 0]
click at [268, 122] on label at bounding box center [270, 124] width 4 height 4
click at [268, 123] on input "checkbox" at bounding box center [269, 124] width 3 height 3
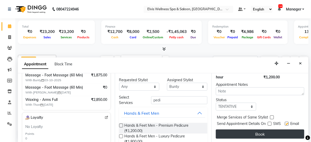
click at [263, 134] on button "Book" at bounding box center [260, 134] width 89 height 9
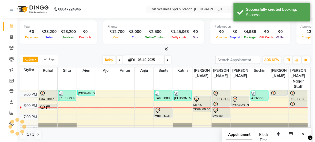
scroll to position [0, 0]
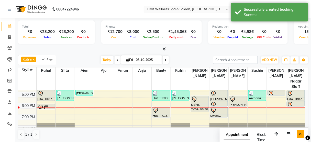
click at [301, 134] on icon "Close" at bounding box center [301, 134] width 3 height 4
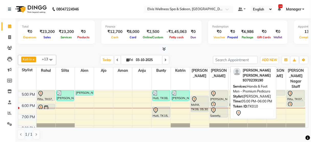
click at [216, 91] on div "Ashwini shrirame sir frnd, TK10, 05:00 PM-06:00 PM, Hands & Feet Men - Premium …" at bounding box center [218, 96] width 17 height 10
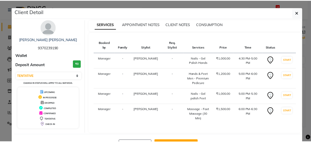
scroll to position [13, 0]
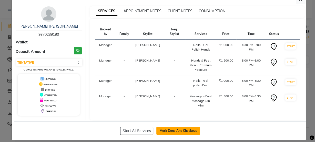
click at [185, 127] on button "Mark Done And Checkout" at bounding box center [178, 131] width 44 height 8
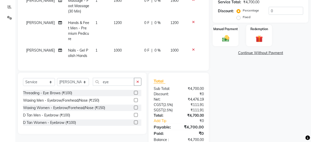
click at [137, 91] on label at bounding box center [136, 93] width 4 height 4
click at [137, 92] on input "checkbox" at bounding box center [135, 93] width 3 height 3
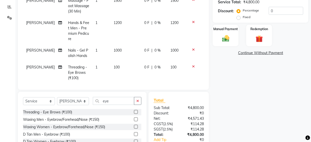
click at [136, 120] on label at bounding box center [136, 120] width 4 height 4
click at [136, 120] on input "checkbox" at bounding box center [135, 119] width 3 height 3
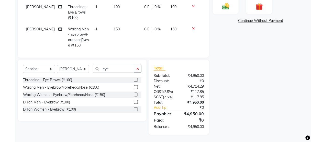
scroll to position [94, 0]
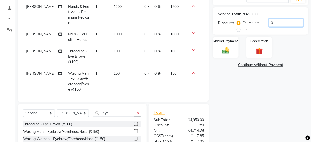
click at [271, 22] on input "0" at bounding box center [286, 23] width 35 height 8
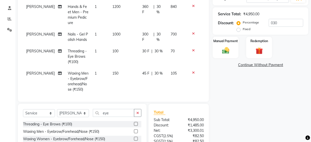
click at [279, 100] on div "Name: Ashwini Shrirame Sir Frnd Membership: No Active Membership Total Visits: …" at bounding box center [263, 62] width 100 height 236
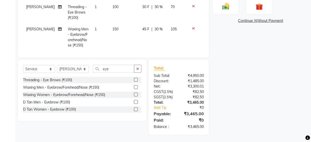
scroll to position [100, 0]
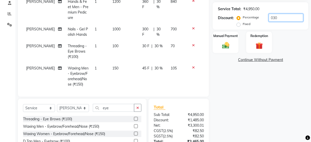
click at [282, 15] on input "030" at bounding box center [286, 18] width 35 height 8
click at [300, 46] on div "Manual Payment Redemption" at bounding box center [260, 43] width 103 height 22
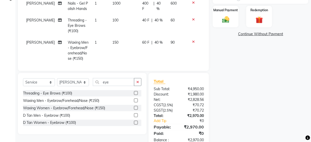
scroll to position [92, 0]
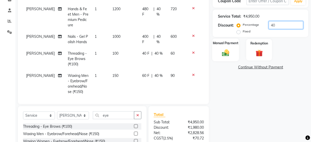
drag, startPoint x: 282, startPoint y: 25, endPoint x: 230, endPoint y: 50, distance: 58.0
click at [230, 50] on div "Name: Ashwini Shrirame Sir Frnd Membership: No Active Membership Total Visits: …" at bounding box center [263, 64] width 100 height 236
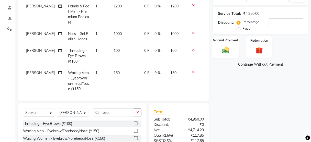
scroll to position [94, 0]
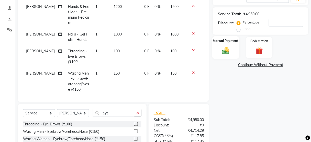
click at [230, 50] on img at bounding box center [226, 50] width 12 height 9
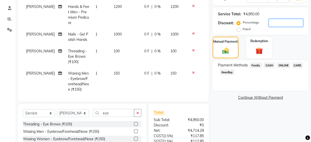
click at [271, 24] on input "number" at bounding box center [286, 23] width 35 height 8
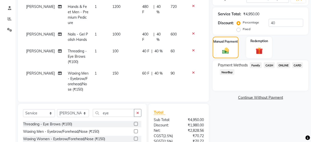
click at [288, 37] on div "Manual Payment Redemption" at bounding box center [260, 48] width 103 height 22
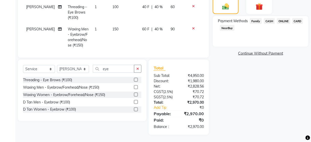
scroll to position [89, 0]
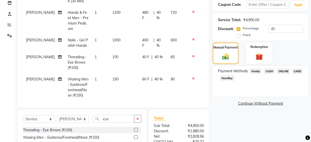
click at [243, 35] on label "Fixed" at bounding box center [247, 35] width 8 height 5
click at [239, 35] on input "Fixed" at bounding box center [240, 35] width 4 height 4
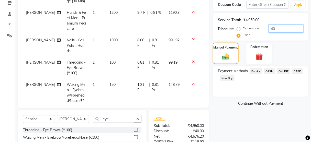
click at [276, 29] on input "40" at bounding box center [286, 29] width 35 height 8
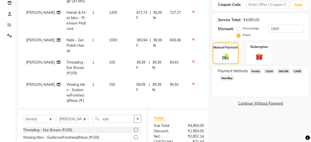
click at [287, 46] on div "Manual Payment Redemption" at bounding box center [260, 54] width 103 height 22
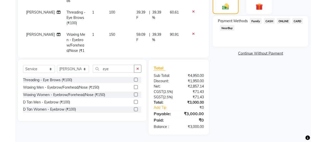
click at [281, 22] on span "ONLINE" at bounding box center [283, 21] width 13 height 6
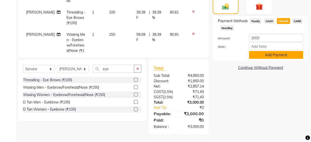
click at [281, 53] on button "Add Payment" at bounding box center [276, 55] width 54 height 8
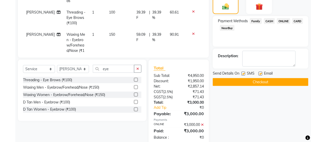
scroll to position [155, 0]
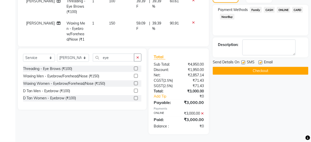
click at [242, 61] on label at bounding box center [244, 63] width 4 height 4
click at [242, 61] on input "checkbox" at bounding box center [243, 62] width 3 height 3
click at [242, 68] on button "Checkout" at bounding box center [261, 71] width 96 height 8
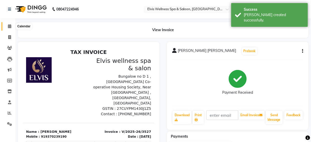
click at [7, 26] on span at bounding box center [9, 27] width 9 height 6
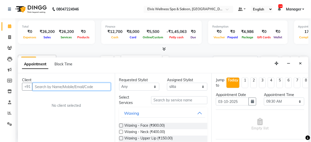
click at [46, 87] on input "text" at bounding box center [72, 87] width 78 height 8
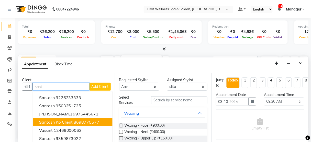
click at [56, 124] on button "Santosh kp client 8698775577" at bounding box center [73, 122] width 80 height 8
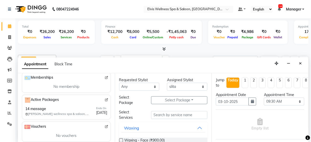
scroll to position [192, 0]
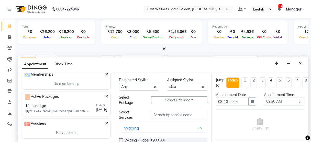
click at [105, 95] on img at bounding box center [107, 97] width 4 height 4
click at [300, 63] on icon "Close" at bounding box center [301, 64] width 3 height 4
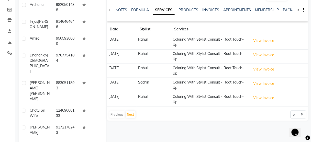
scroll to position [72, 0]
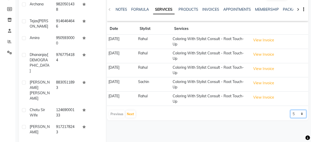
click at [302, 112] on select "5 10 50 100 500" at bounding box center [299, 114] width 16 height 8
select select "50"
click at [291, 110] on select "5 10 50 100 500" at bounding box center [299, 114] width 16 height 8
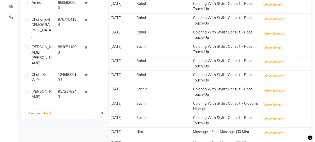
scroll to position [127, 0]
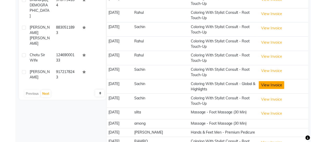
click at [262, 85] on button "View Invoice" at bounding box center [272, 85] width 26 height 8
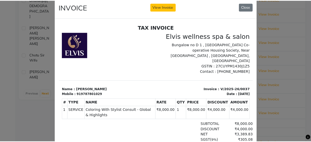
scroll to position [0, 0]
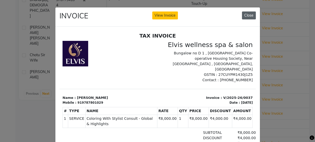
click at [243, 12] on button "Close" at bounding box center [249, 16] width 14 height 8
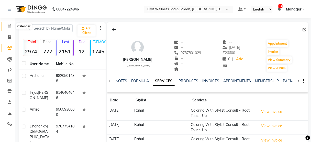
click at [9, 26] on icon at bounding box center [9, 26] width 3 height 4
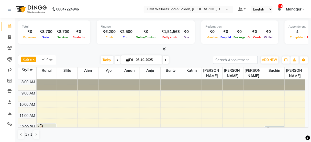
click at [83, 59] on div "[DATE] [DATE]" at bounding box center [135, 60] width 152 height 8
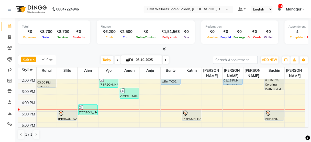
scroll to position [91, 0]
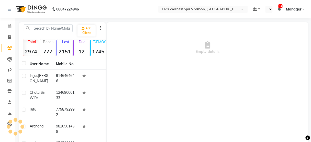
select select "en"
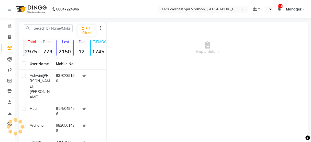
select select "en"
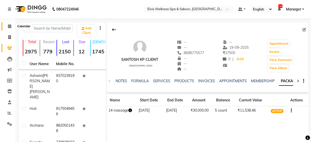
click at [10, 24] on icon at bounding box center [9, 26] width 3 height 4
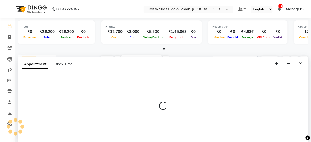
select select "39956"
select select "690"
select select "tentative"
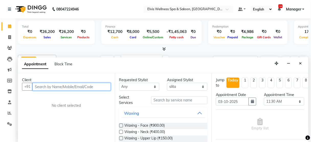
click at [46, 88] on input "text" at bounding box center [72, 87] width 78 height 8
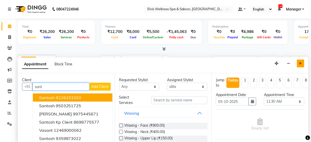
type input "sant"
click at [302, 62] on icon "Close" at bounding box center [301, 64] width 3 height 4
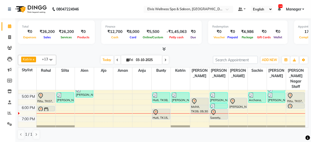
scroll to position [104, 0]
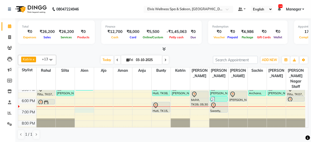
click at [84, 105] on div "8:00 AM 9:00 AM 10:00 AM 11:00 AM 12:00 PM 1:00 PM 2:00 PM 3:00 PM 4:00 PM 5:00…" at bounding box center [162, 64] width 288 height 157
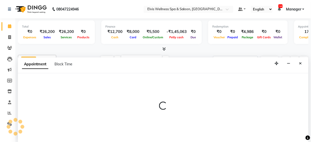
scroll to position [0, 0]
select select "45634"
select select "1140"
select select "tentative"
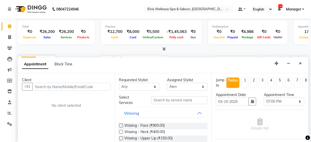
click at [72, 84] on input "text" at bounding box center [72, 87] width 78 height 8
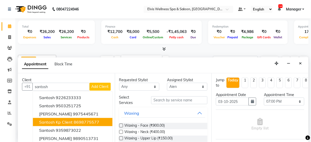
click at [74, 124] on button "Santosh kp client 8698775577" at bounding box center [73, 122] width 80 height 8
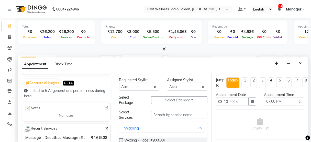
scroll to position [48, 0]
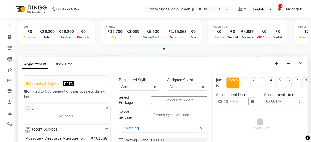
type input "8698775577"
click at [160, 113] on input "d" at bounding box center [179, 115] width 56 height 8
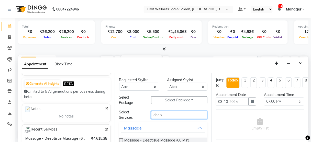
scroll to position [25, 0]
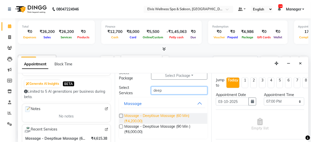
type input "deep"
click at [161, 117] on span "Massage - Deeptisue Massage (60 Min) (₹4,200.00)" at bounding box center [164, 118] width 79 height 11
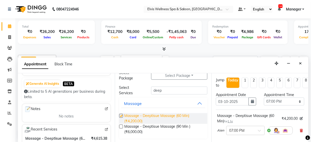
checkbox input "false"
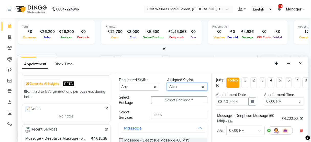
click at [182, 88] on select "Select Aien Ajinkya Ajo Aman among Anju Anna baner staff Bepeto Bunty Chaitali …" at bounding box center [187, 87] width 40 height 8
select select "52998"
click at [167, 83] on select "Select Aien Ajinkya Ajo Aman among Anju Anna baner staff Bepeto Bunty Chaitali …" at bounding box center [187, 87] width 40 height 8
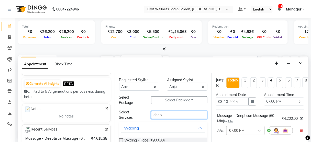
click at [162, 114] on input "deep" at bounding box center [179, 115] width 56 height 8
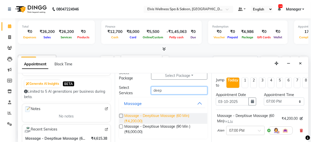
type input "deep"
click at [162, 118] on span "Massage - Deeptisue Massage (60 Min) (₹4,200.00)" at bounding box center [164, 118] width 79 height 11
checkbox input "false"
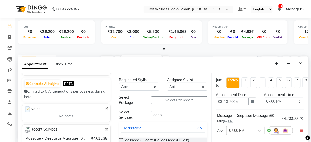
scroll to position [0, 0]
click at [179, 89] on select "Select Aien Ajinkya Ajo Aman among Anju Anna baner staff Bepeto Bunty Chaitali …" at bounding box center [187, 87] width 40 height 8
select select "67713"
click at [167, 83] on select "Select Aien Ajinkya Ajo Aman among Anju Anna baner staff Bepeto Bunty Chaitali …" at bounding box center [187, 87] width 40 height 8
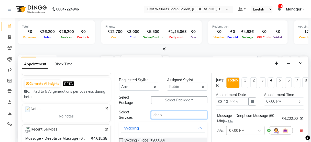
click at [166, 117] on input "deep" at bounding box center [179, 115] width 56 height 8
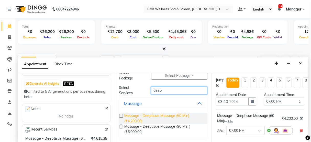
type input "deep"
click at [166, 117] on span "Massage - Deeptisue Massage (60 Min) (₹4,200.00)" at bounding box center [164, 118] width 79 height 11
checkbox input "false"
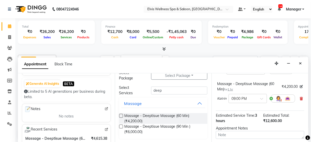
scroll to position [0, 0]
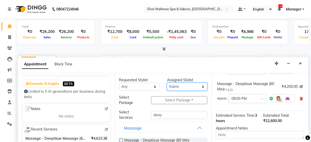
click at [178, 85] on select "Select Aien Ajinkya Ajo Aman among Anju Anna baner staff Bepeto Bunty Chaitali …" at bounding box center [187, 87] width 40 height 8
select select "89118"
click at [167, 83] on select "Select Aien Ajinkya Ajo Aman among Anju Anna baner staff Bepeto Bunty Chaitali …" at bounding box center [187, 87] width 40 height 8
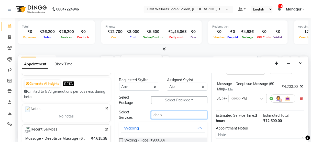
click at [162, 118] on input "deep" at bounding box center [179, 115] width 56 height 8
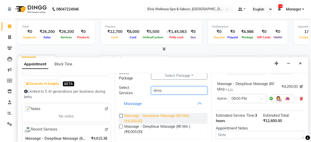
type input "deep"
click at [163, 116] on span "Massage - Deeptisue Massage (60 Min) (₹4,200.00)" at bounding box center [164, 118] width 79 height 11
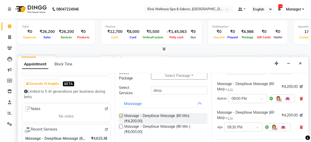
checkbox input "false"
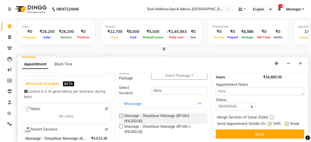
click at [268, 122] on label at bounding box center [270, 124] width 4 height 4
click at [268, 123] on input "checkbox" at bounding box center [269, 124] width 3 height 3
checkbox input "false"
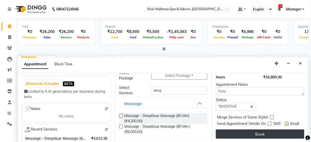
click at [261, 131] on button "Book" at bounding box center [260, 134] width 89 height 9
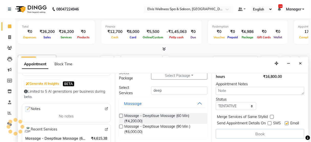
scroll to position [0, 0]
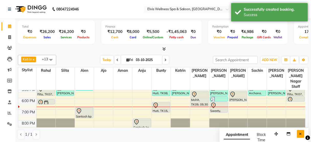
click at [301, 134] on icon "Close" at bounding box center [301, 134] width 3 height 4
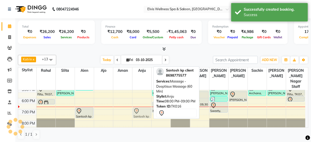
drag, startPoint x: 145, startPoint y: 115, endPoint x: 140, endPoint y: 102, distance: 14.0
click at [140, 102] on div "Santosh kp client, TK16, 08:00 PM-09:00 PM, Massage - Deeptisue Massage (60 Min…" at bounding box center [142, 64] width 19 height 157
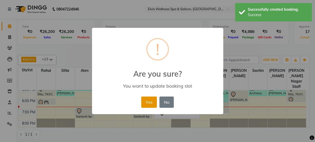
click at [148, 100] on button "Yes" at bounding box center [149, 102] width 16 height 11
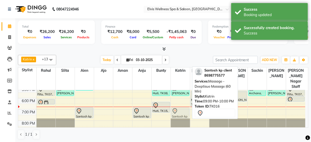
drag, startPoint x: 180, startPoint y: 125, endPoint x: 176, endPoint y: 104, distance: 21.3
click at [176, 104] on div "Tejas Thakkar, TK05, 05:00 PM-06:00 PM, Massage - Swedish Massage (60 Min) Sant…" at bounding box center [180, 64] width 19 height 157
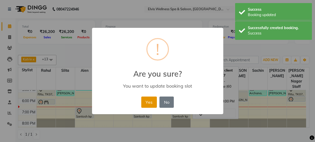
click at [147, 103] on button "Yes" at bounding box center [149, 102] width 16 height 11
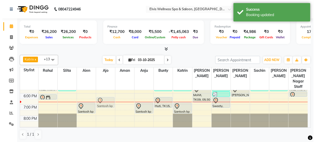
scroll to position [109, 0]
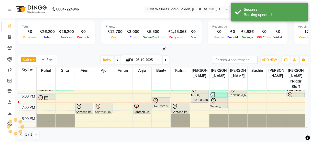
drag, startPoint x: 103, startPoint y: 124, endPoint x: 101, endPoint y: 102, distance: 21.3
click at [101, 102] on div "Dhananjay Jain, TK01, 01:00 PM-02:00 PM, Massage - Swedish Massage (60 Min) Dha…" at bounding box center [103, 59] width 19 height 157
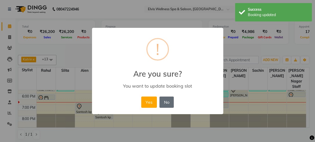
click at [159, 100] on button "No" at bounding box center [166, 102] width 14 height 11
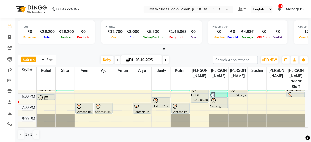
drag, startPoint x: 101, startPoint y: 125, endPoint x: 101, endPoint y: 98, distance: 27.4
click at [101, 98] on div "Dhananjay Jain, TK01, 01:00 PM-02:00 PM, Massage - Swedish Massage (60 Min) Dha…" at bounding box center [103, 59] width 19 height 157
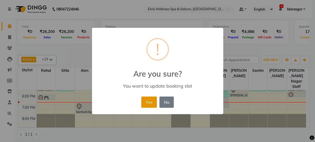
click at [145, 102] on button "Yes" at bounding box center [149, 102] width 16 height 11
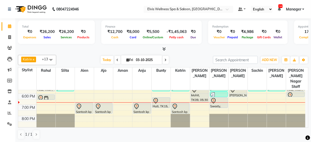
click at [183, 52] on div "Total ₹0 Expenses ₹26,200 Sales ₹26,200 Services ₹0 Products Finance ₹12,700 Ca…" at bounding box center [163, 80] width 296 height 125
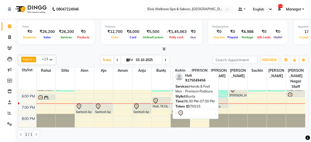
click at [168, 98] on div at bounding box center [161, 101] width 17 height 6
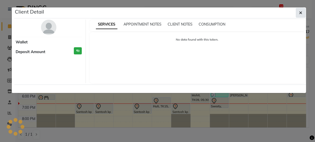
click at [304, 11] on button "button" at bounding box center [300, 13] width 10 height 10
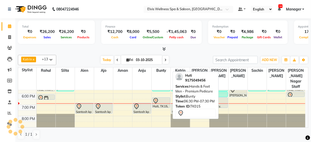
click at [160, 98] on div at bounding box center [161, 101] width 17 height 6
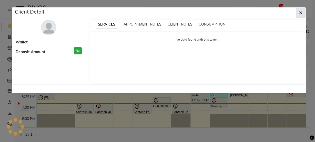
click at [301, 12] on icon "button" at bounding box center [300, 13] width 3 height 4
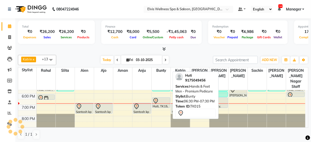
click at [160, 99] on div "Huti, TK15, 06:30 PM-07:30 PM, Hands & Feet Men - Premium Pedicure" at bounding box center [161, 103] width 17 height 10
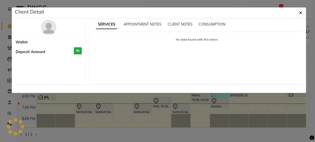
select select "7"
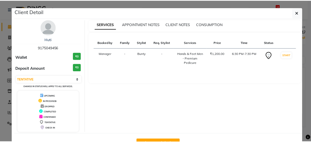
scroll to position [17, 0]
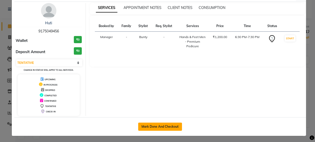
click at [149, 126] on button "Mark Done And Checkout" at bounding box center [160, 127] width 44 height 8
select select "service"
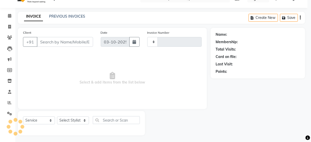
scroll to position [11, 0]
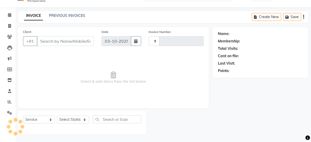
type input "3528"
select select "5733"
type input "9175049456"
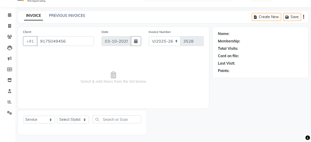
select select "59835"
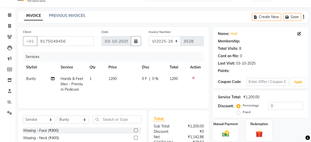
scroll to position [62, 0]
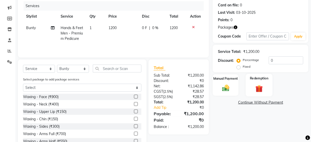
click at [254, 88] on img at bounding box center [259, 88] width 12 height 9
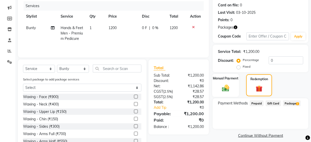
click at [231, 87] on img at bounding box center [226, 88] width 12 height 9
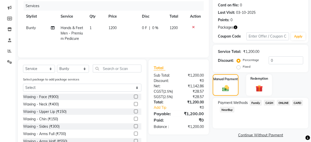
click at [281, 104] on span "ONLINE" at bounding box center [283, 103] width 13 height 6
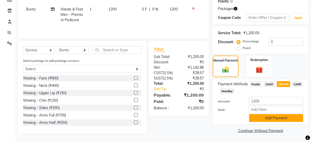
click at [282, 121] on button "Add Payment" at bounding box center [276, 118] width 54 height 8
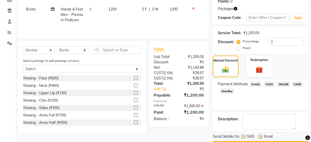
scroll to position [95, 0]
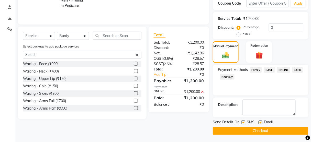
click at [243, 122] on label at bounding box center [244, 123] width 4 height 4
click at [243, 122] on input "checkbox" at bounding box center [243, 122] width 3 height 3
checkbox input "false"
click at [244, 129] on button "Checkout" at bounding box center [261, 131] width 96 height 8
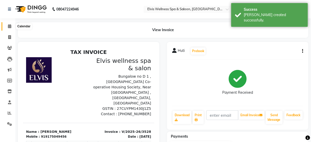
click at [9, 27] on icon at bounding box center [9, 26] width 3 height 4
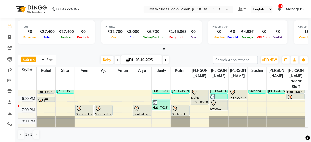
scroll to position [102, 0]
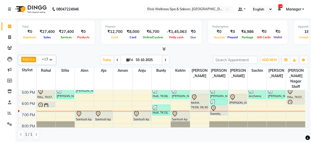
click at [195, 87] on div "8:00 AM 9:00 AM 10:00 AM 11:00 AM 12:00 PM 1:00 PM 2:00 PM 3:00 PM 4:00 PM 5:00…" at bounding box center [162, 67] width 288 height 157
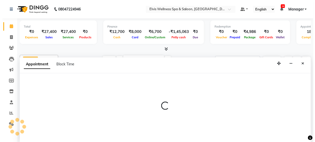
scroll to position [0, 0]
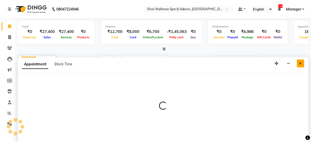
select select "91505"
select select "1020"
select select "tentative"
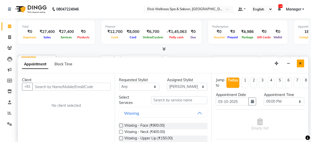
click at [302, 62] on icon "Close" at bounding box center [301, 64] width 3 height 4
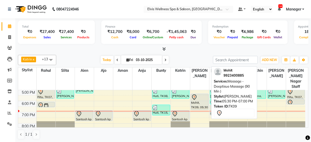
click at [198, 99] on div "Mohit, TK09, 05:30 PM-07:00 PM, Massage - Deeptisue Massage (90 Min )" at bounding box center [199, 102] width 17 height 16
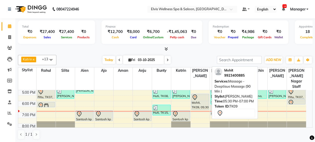
select select "7"
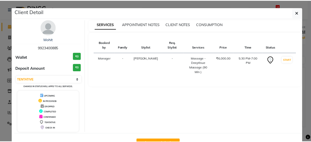
scroll to position [17, 0]
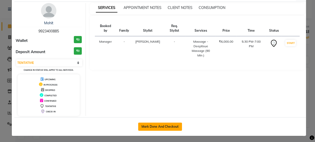
click at [159, 125] on button "Mark Done And Checkout" at bounding box center [160, 127] width 44 height 8
select select "5733"
select select "service"
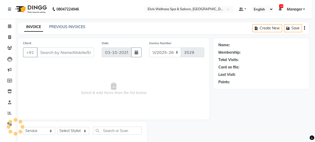
select select "3"
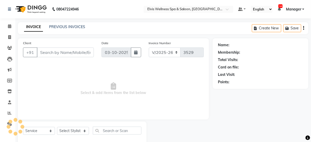
type input "9923400885"
select select "91505"
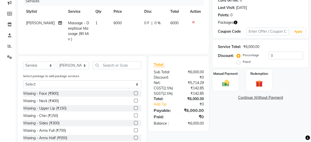
scroll to position [84, 0]
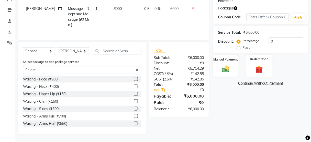
click at [252, 65] on div "Redemption" at bounding box center [259, 66] width 27 height 23
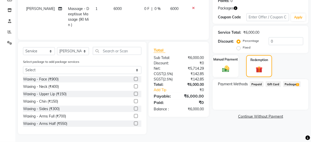
click at [289, 83] on span "Package 2" at bounding box center [292, 84] width 18 height 6
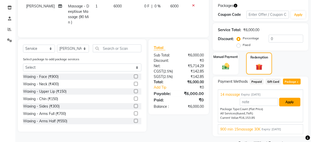
click at [295, 102] on button "Apply" at bounding box center [290, 102] width 21 height 9
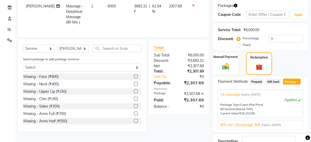
scroll to position [120, 0]
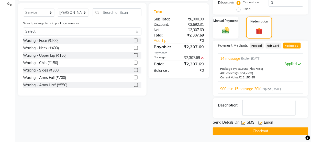
click at [244, 122] on label at bounding box center [244, 123] width 4 height 4
click at [244, 122] on input "checkbox" at bounding box center [243, 123] width 3 height 3
checkbox input "false"
click at [247, 135] on main "INVOICE PREVIOUS INVOICES Create New Save Client +91 9923400885 Date 03-10-2025…" at bounding box center [163, 22] width 296 height 241
click at [237, 132] on button "Checkout" at bounding box center [261, 132] width 96 height 8
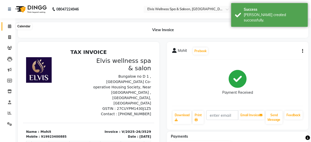
click at [11, 28] on span at bounding box center [9, 27] width 9 height 6
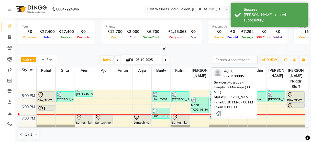
scroll to position [99, 0]
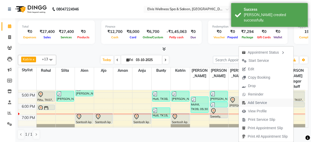
click at [252, 101] on span "Add Service" at bounding box center [257, 102] width 19 height 5
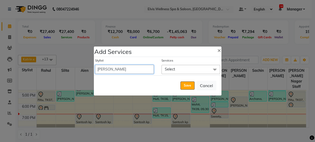
click at [143, 69] on select "Aien Ajinkya Ajo Aman among Anju Anna baner staff Bepeto Bunty Chaitali Eunice …" at bounding box center [124, 69] width 59 height 9
select select "91505"
click at [95, 65] on select "Aien Ajinkya Ajo Aman among Anju Anna baner staff Bepeto Bunty Chaitali Eunice …" at bounding box center [124, 69] width 59 height 9
select select "1110"
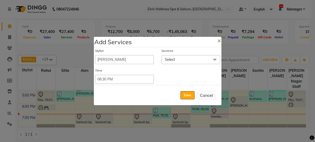
click at [179, 61] on span "Select" at bounding box center [190, 59] width 59 height 9
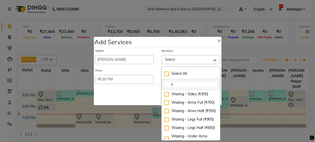
click at [179, 83] on input "s" at bounding box center [190, 84] width 53 height 5
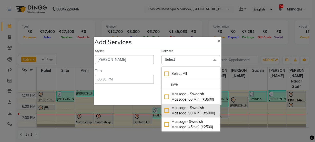
type input "swe"
click at [183, 116] on div "Massage - Swedish Massage (90 Min ) (₹5000)" at bounding box center [190, 110] width 53 height 11
checkbox input "true"
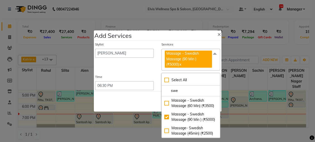
click at [145, 96] on div "Save Cancel" at bounding box center [157, 102] width 127 height 20
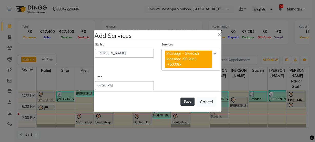
click at [188, 100] on button "Save" at bounding box center [187, 102] width 14 height 8
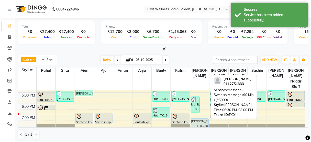
drag, startPoint x: 204, startPoint y: 104, endPoint x: 203, endPoint y: 113, distance: 8.9
click at [203, 113] on div "Mohit, TK09, 05:30 PM-07:00 PM, Massage - Deeptisue Massage (90 Min ) Mayur, TK…" at bounding box center [199, 70] width 19 height 157
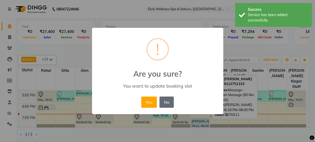
click at [172, 104] on button "No" at bounding box center [166, 102] width 14 height 11
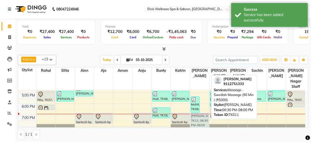
drag, startPoint x: 202, startPoint y: 104, endPoint x: 198, endPoint y: 112, distance: 9.0
click at [198, 112] on div "Mohit, TK09, 05:30 PM-07:00 PM, Massage - Deeptisue Massage (90 Min ) Mayur, TK…" at bounding box center [199, 70] width 19 height 157
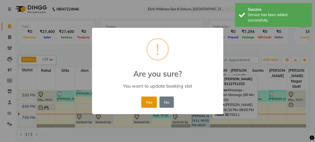
click at [150, 104] on button "Yes" at bounding box center [149, 102] width 16 height 11
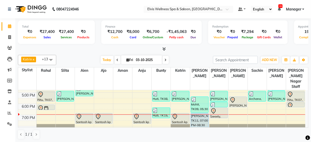
scroll to position [112, 0]
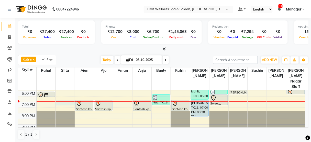
click at [65, 97] on div "8:00 AM 9:00 AM 10:00 AM 11:00 AM 12:00 PM 1:00 PM 2:00 PM 3:00 PM 4:00 PM 5:00…" at bounding box center [162, 56] width 288 height 157
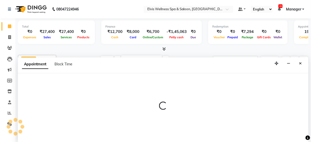
scroll to position [0, 0]
select select "39956"
select select "1140"
select select "tentative"
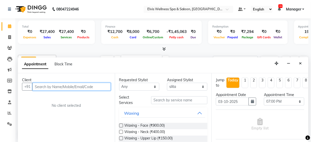
click at [69, 86] on input "text" at bounding box center [72, 87] width 78 height 8
paste input "9822261519"
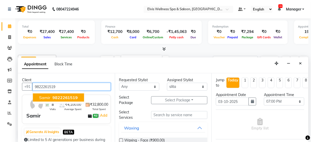
click at [66, 96] on span "9822261519" at bounding box center [65, 97] width 26 height 5
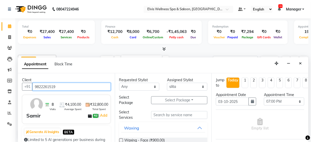
type input "9822261519"
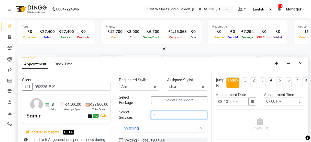
click at [175, 115] on input "s" at bounding box center [179, 115] width 56 height 8
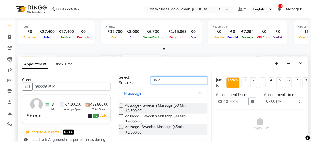
scroll to position [35, 0]
type input "swe"
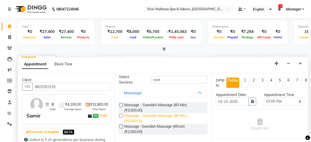
click at [173, 119] on span "Massage - Swedish Massage (90 Min ) (₹5,000.00)" at bounding box center [164, 118] width 79 height 11
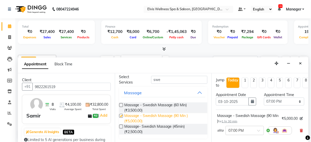
checkbox input "false"
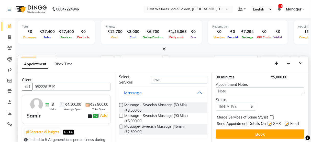
drag, startPoint x: 265, startPoint y: 115, endPoint x: 270, endPoint y: 116, distance: 4.4
click at [270, 121] on div "Send Appointment Details On SMS Email" at bounding box center [261, 124] width 88 height 6
click at [270, 121] on div "SMS" at bounding box center [276, 124] width 17 height 6
click at [268, 122] on label at bounding box center [270, 124] width 4 height 4
click at [268, 123] on input "checkbox" at bounding box center [269, 124] width 3 height 3
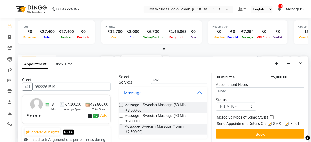
checkbox input "false"
drag, startPoint x: 267, startPoint y: 134, endPoint x: 266, endPoint y: 131, distance: 3.6
click at [266, 131] on button "Book" at bounding box center [260, 134] width 89 height 9
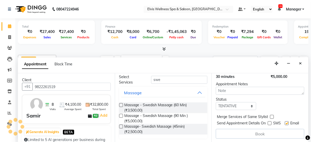
click at [266, 131] on div "Book" at bounding box center [260, 134] width 89 height 10
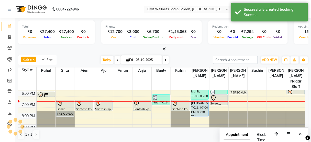
scroll to position [0, 0]
click at [301, 133] on icon "Close" at bounding box center [301, 134] width 3 height 4
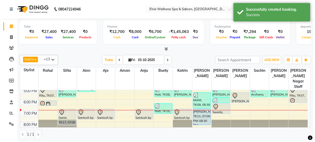
scroll to position [96, 0]
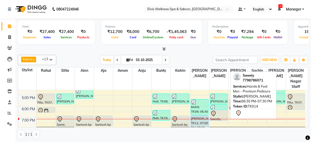
click at [215, 111] on div "Sweety, TK14, 06:30 PM-07:30 PM, Hands & Feet Men - Premium Pedicure" at bounding box center [218, 116] width 17 height 10
select select "7"
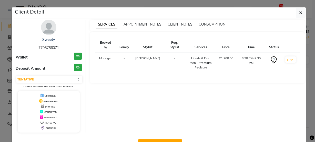
scroll to position [17, 0]
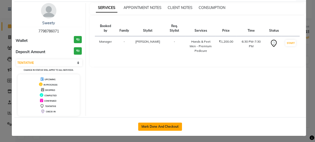
click at [163, 128] on button "Mark Done And Checkout" at bounding box center [160, 127] width 44 height 8
select select "service"
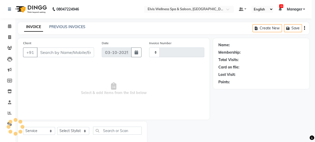
type input "3530"
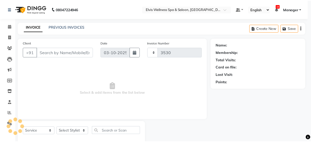
scroll to position [11, 0]
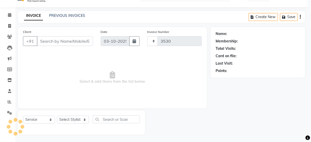
select select "5733"
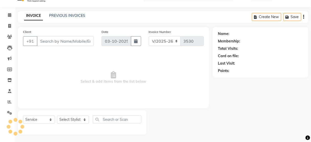
type input "7798786071"
select select "47382"
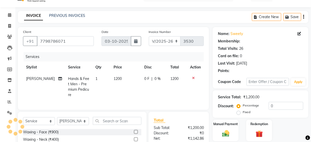
scroll to position [62, 0]
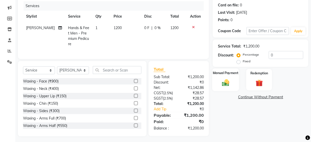
drag, startPoint x: 240, startPoint y: 84, endPoint x: 224, endPoint y: 80, distance: 16.4
click at [224, 80] on div "Manual Payment Redemption" at bounding box center [260, 80] width 103 height 22
click at [224, 80] on img at bounding box center [226, 83] width 12 height 9
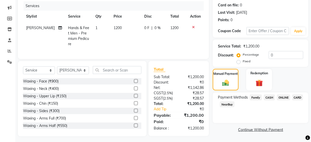
click at [271, 99] on span "CASH" at bounding box center [269, 98] width 11 height 6
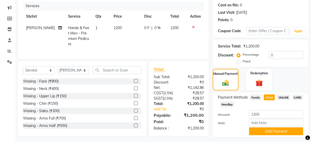
scroll to position [76, 0]
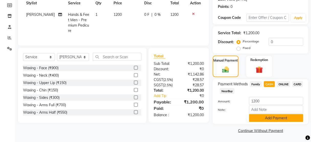
click at [270, 116] on button "Add Payment" at bounding box center [276, 118] width 54 height 8
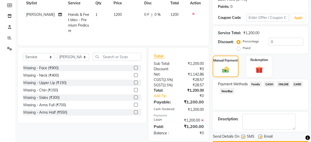
scroll to position [90, 0]
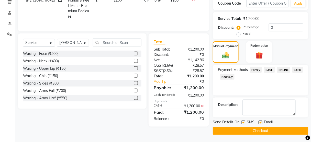
click at [244, 121] on label at bounding box center [244, 123] width 4 height 4
click at [244, 121] on input "checkbox" at bounding box center [243, 122] width 3 height 3
checkbox input "false"
click at [242, 130] on button "Checkout" at bounding box center [261, 131] width 96 height 8
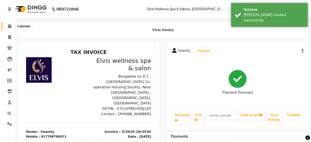
click at [6, 28] on span at bounding box center [9, 27] width 9 height 6
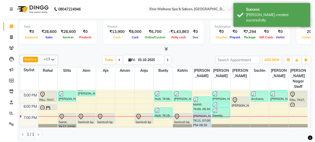
scroll to position [99, 0]
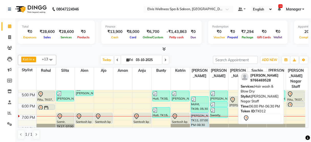
click at [295, 102] on div at bounding box center [296, 105] width 17 height 6
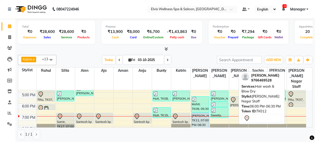
select select "7"
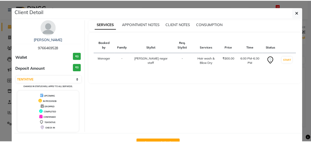
scroll to position [17, 0]
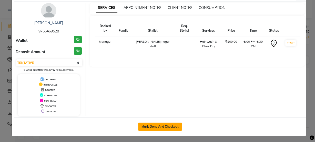
click at [166, 124] on button "Mark Done And Checkout" at bounding box center [160, 127] width 44 height 8
select select "service"
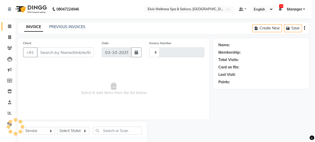
type input "3531"
select select "5733"
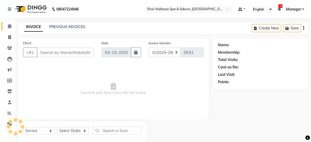
type input "9766469528"
select select "52071"
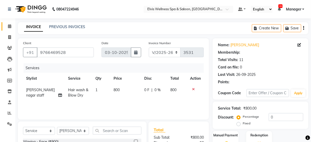
scroll to position [62, 0]
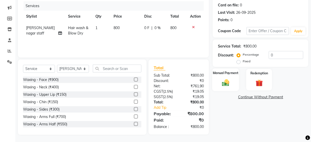
click at [219, 85] on div "Manual Payment" at bounding box center [225, 80] width 27 height 23
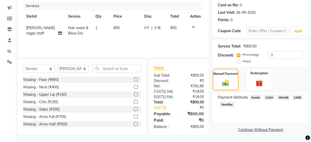
click at [282, 96] on span "ONLINE" at bounding box center [283, 98] width 13 height 6
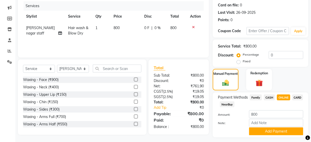
scroll to position [76, 0]
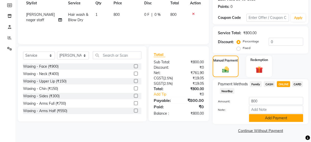
click at [272, 115] on button "Add Payment" at bounding box center [276, 118] width 54 height 8
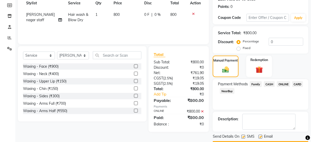
scroll to position [90, 0]
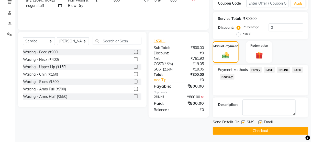
click at [243, 123] on label at bounding box center [244, 123] width 4 height 4
click at [243, 123] on input "checkbox" at bounding box center [243, 122] width 3 height 3
checkbox input "false"
click at [247, 133] on button "Checkout" at bounding box center [261, 131] width 96 height 8
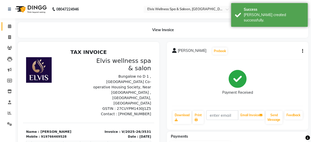
click at [3, 27] on link "Calendar" at bounding box center [8, 26] width 12 height 8
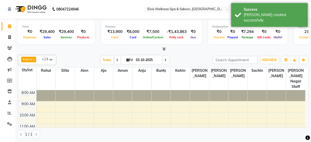
click at [79, 63] on div "[DATE] [DATE]" at bounding box center [135, 60] width 152 height 8
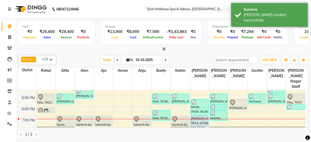
scroll to position [96, 0]
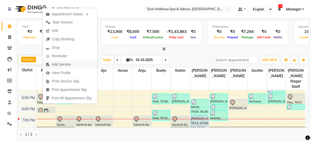
click at [58, 65] on span "Add Service" at bounding box center [61, 64] width 19 height 5
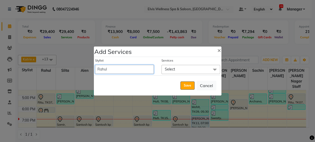
click at [138, 68] on select "Aien Ajinkya Ajo Aman among Anju Anna baner staff Bepeto Bunty Chaitali Eunice …" at bounding box center [124, 69] width 59 height 9
click at [126, 66] on select "Aien Ajinkya Ajo Aman among Anju Anna baner staff Bepeto Bunty Chaitali Eunice …" at bounding box center [124, 69] width 59 height 9
select select "48152"
click at [95, 65] on select "Aien Ajinkya Ajo Aman among Anju Anna baner staff Bepeto Bunty Chaitali Eunice …" at bounding box center [124, 69] width 59 height 9
select select "1125"
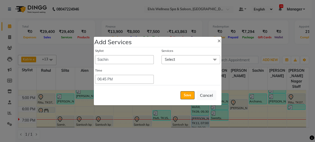
click at [173, 58] on span "Select" at bounding box center [170, 59] width 10 height 5
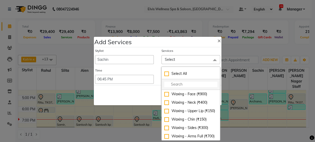
click at [177, 83] on input "multiselect-search" at bounding box center [190, 84] width 53 height 5
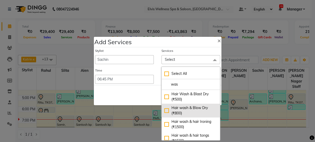
type input "was"
click at [174, 111] on div "Hair wash & Blow Dry (₹800)" at bounding box center [190, 110] width 53 height 11
checkbox input "true"
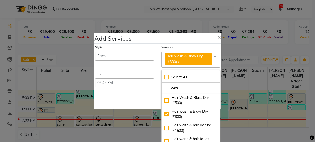
click at [142, 99] on div "Save Cancel" at bounding box center [157, 99] width 127 height 20
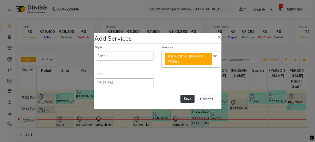
click at [187, 98] on button "Save" at bounding box center [187, 99] width 14 height 8
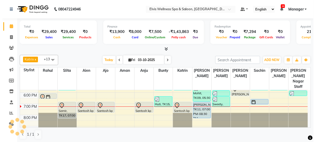
scroll to position [112, 0]
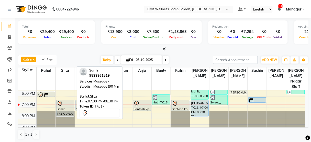
click at [66, 101] on div "Samir, TK17, 07:00 PM-08:30 PM, Massage - Swedish Massage (90 Min )" at bounding box center [65, 109] width 17 height 16
select select "7"
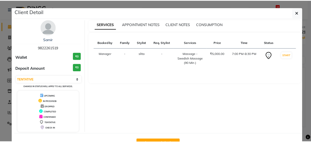
scroll to position [17, 0]
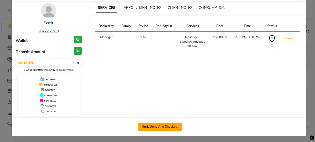
click at [157, 126] on button "Mark Done And Checkout" at bounding box center [160, 127] width 44 height 8
select select "service"
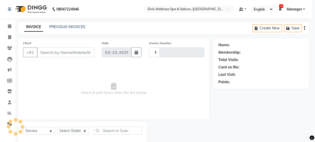
type input "3532"
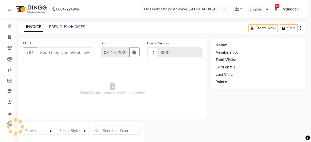
select select "5733"
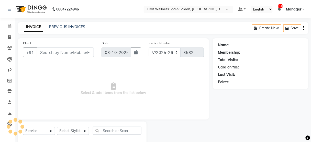
type input "9822261519"
select select "39956"
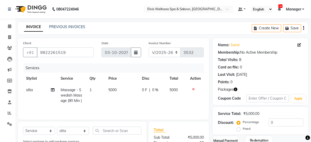
scroll to position [80, 0]
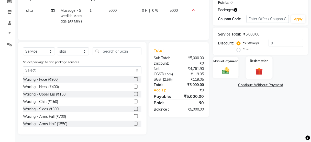
click at [261, 66] on div "Redemption" at bounding box center [259, 68] width 27 height 23
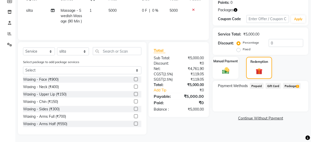
click at [294, 84] on span "Package 1" at bounding box center [292, 86] width 18 height 6
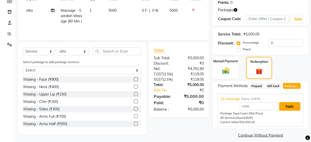
click at [293, 105] on button "Apply" at bounding box center [290, 106] width 21 height 9
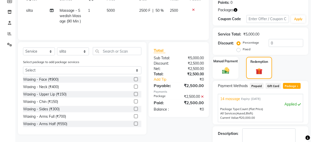
scroll to position [108, 0]
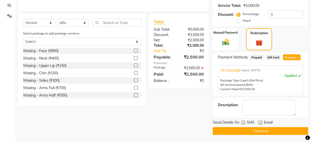
click at [243, 122] on label at bounding box center [244, 123] width 4 height 4
click at [243, 122] on input "checkbox" at bounding box center [243, 123] width 3 height 3
checkbox input "false"
click at [244, 128] on button "Checkout" at bounding box center [261, 131] width 96 height 8
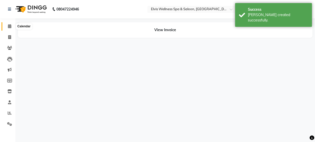
click at [9, 26] on icon at bounding box center [9, 26] width 3 height 4
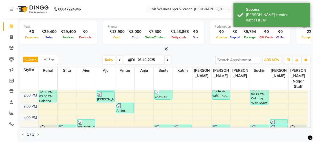
scroll to position [112, 0]
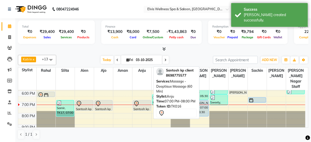
click at [139, 101] on icon at bounding box center [137, 104] width 6 height 6
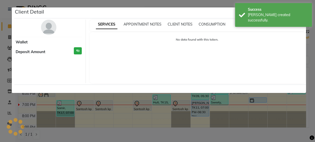
select select "7"
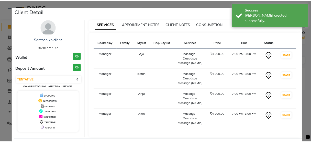
scroll to position [0, 0]
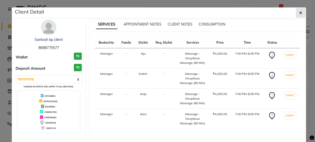
click at [296, 14] on button "button" at bounding box center [300, 13] width 10 height 10
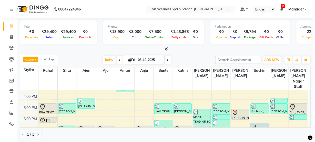
scroll to position [86, 0]
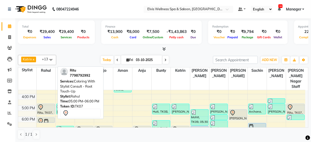
click at [43, 105] on div "Ritu, TK07, 05:00 PM-06:00 PM, Coloring With Stylist Consult - Root Touch-Up" at bounding box center [45, 109] width 17 height 10
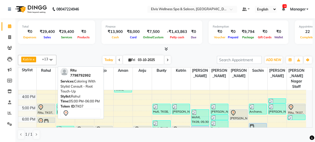
select select "7"
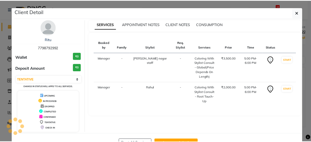
scroll to position [17, 0]
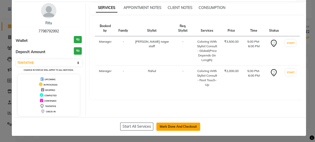
click at [173, 128] on button "Mark Done And Checkout" at bounding box center [178, 127] width 44 height 8
select select "5733"
select select "service"
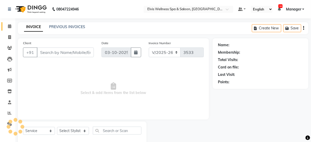
type input "7798792992"
select select "52071"
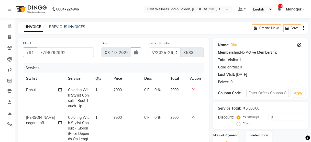
click at [114, 88] on span "2000" at bounding box center [118, 90] width 8 height 5
select select "40552"
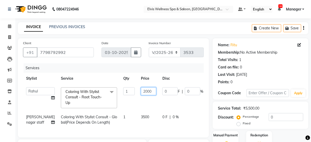
click at [141, 93] on input "2000" at bounding box center [148, 92] width 15 height 8
type input "2500"
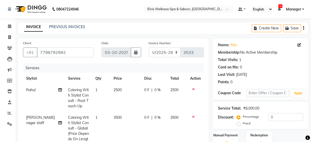
click at [125, 109] on td "2500" at bounding box center [126, 98] width 31 height 28
select select "40552"
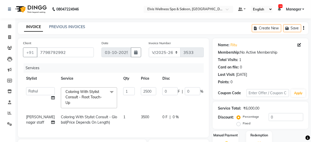
click at [138, 112] on td "3500" at bounding box center [149, 120] width 22 height 17
select select "52071"
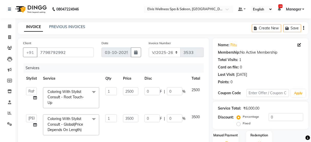
scroll to position [48, 0]
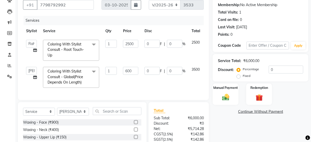
type input "6000"
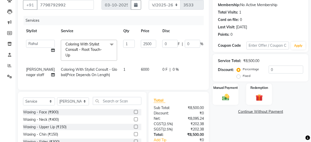
click at [159, 81] on td "0 F | 0 %" at bounding box center [182, 72] width 47 height 17
select select "52071"
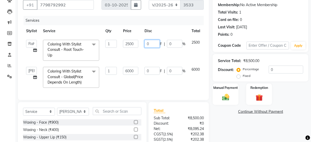
click at [147, 44] on input "0" at bounding box center [152, 44] width 15 height 8
type input "500"
drag, startPoint x: 147, startPoint y: 44, endPoint x: 150, endPoint y: 72, distance: 29.1
click at [150, 72] on tbody "Aien Ajinkya Ajo Aman among Anju Anna baner staff Bepeto Bunty Chaitali Eunice …" at bounding box center [121, 64] width 197 height 54
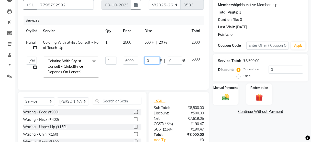
click at [150, 72] on td "0 F | 0 %" at bounding box center [165, 67] width 47 height 27
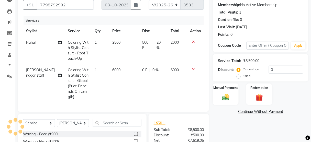
click at [116, 69] on td "6000" at bounding box center [125, 84] width 30 height 38
select select "52071"
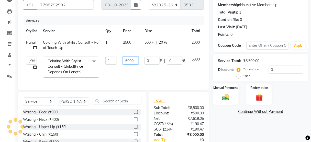
click at [127, 59] on input "6000" at bounding box center [130, 61] width 15 height 8
type input "7000"
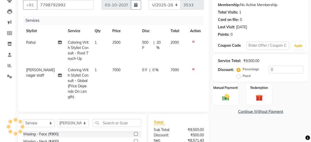
click at [135, 72] on td "7000" at bounding box center [125, 84] width 30 height 38
select select "52071"
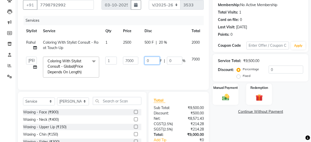
click at [154, 58] on input "0" at bounding box center [152, 61] width 15 height 8
type input "02000"
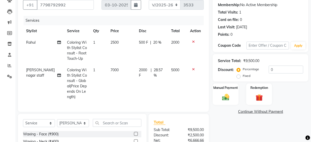
click at [159, 77] on td "2000 F | 28.57 %" at bounding box center [152, 84] width 32 height 38
select select "52071"
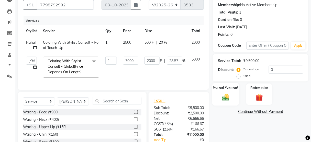
scroll to position [83, 0]
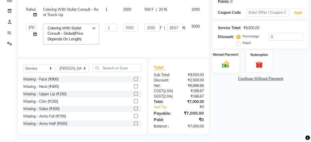
click at [227, 61] on img at bounding box center [226, 64] width 12 height 9
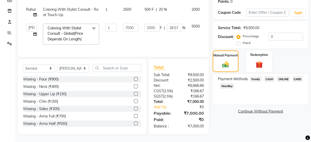
click at [300, 76] on span "CARD" at bounding box center [298, 79] width 11 height 6
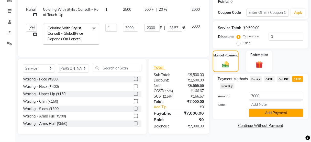
click at [273, 110] on button "Add Payment" at bounding box center [276, 113] width 54 height 8
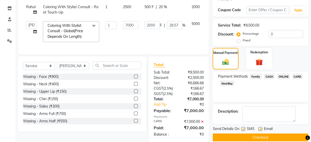
scroll to position [99, 0]
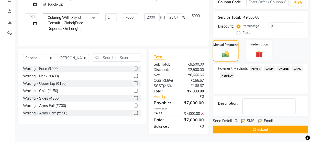
click at [244, 126] on button "Checkout" at bounding box center [261, 130] width 96 height 8
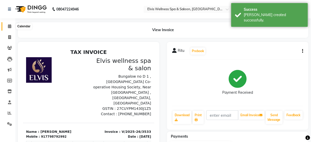
click at [10, 26] on icon at bounding box center [9, 26] width 3 height 4
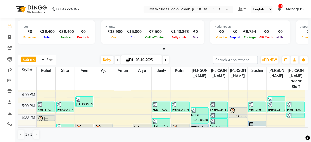
scroll to position [112, 0]
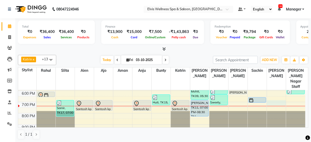
click at [277, 95] on div "8:00 AM 9:00 AM 10:00 AM 11:00 AM 12:00 PM 1:00 PM 2:00 PM 3:00 PM 4:00 PM 5:00…" at bounding box center [162, 56] width 288 height 157
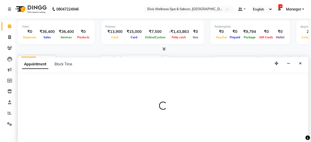
scroll to position [0, 0]
select select "75902"
select select "1140"
select select "tentative"
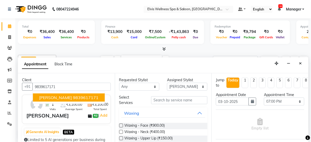
click at [79, 96] on ngb-highlight "9839617171" at bounding box center [86, 97] width 26 height 5
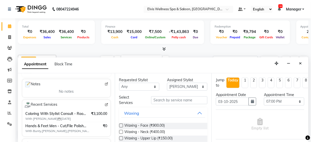
scroll to position [75, 0]
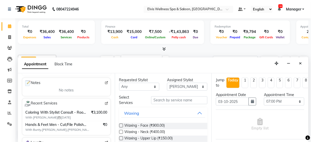
type input "9839617171"
click at [164, 103] on input "text" at bounding box center [179, 101] width 56 height 8
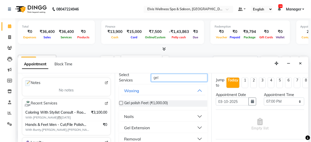
scroll to position [28, 0]
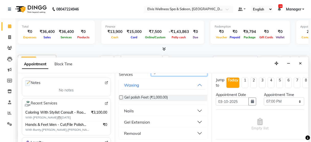
type input "gel"
click at [197, 120] on button "Gel Extension" at bounding box center [163, 122] width 84 height 9
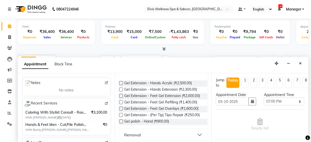
scroll to position [90, 0]
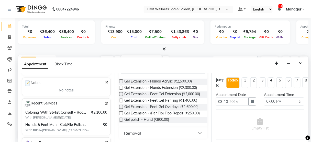
click at [197, 132] on button "Removal" at bounding box center [163, 133] width 84 height 9
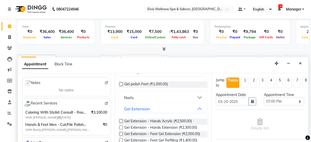
scroll to position [41, 0]
click at [196, 96] on button "Nails" at bounding box center [163, 98] width 84 height 9
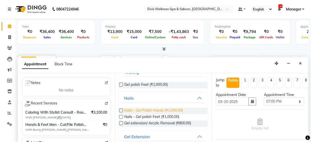
click at [169, 108] on span "Nails - Gel Polish Hands (₹1,000.00)" at bounding box center [154, 111] width 59 height 6
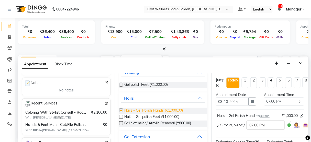
checkbox input "false"
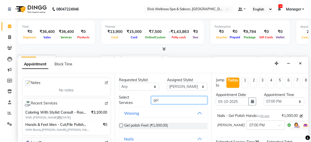
drag, startPoint x: 172, startPoint y: 97, endPoint x: 93, endPoint y: 126, distance: 84.4
click at [93, 126] on div "Client +91 9839617171 1 Visits ₹3,100.00 Average Spent ₹3,100.00 Total Spent Ma…" at bounding box center [163, 108] width 291 height 70
type input "eye"
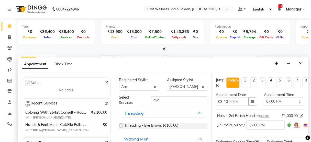
click at [121, 125] on label at bounding box center [121, 126] width 4 height 4
click at [121, 125] on input "checkbox" at bounding box center [120, 126] width 3 height 3
checkbox input "false"
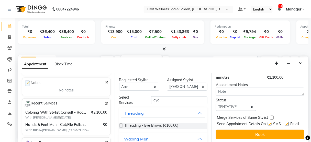
scroll to position [101, 0]
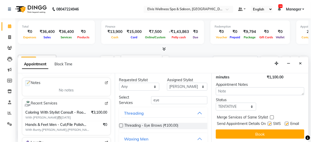
click at [268, 122] on label at bounding box center [270, 124] width 4 height 4
click at [268, 123] on input "checkbox" at bounding box center [269, 124] width 3 height 3
checkbox input "false"
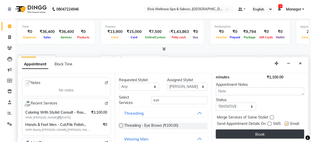
click at [265, 130] on button "Book" at bounding box center [260, 134] width 89 height 9
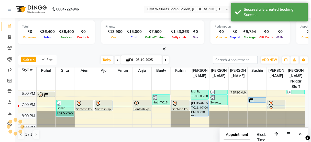
scroll to position [0, 0]
click at [299, 131] on button "Close" at bounding box center [300, 134] width 7 height 8
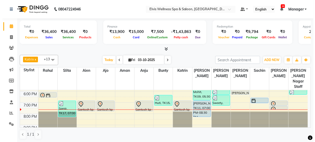
scroll to position [112, 0]
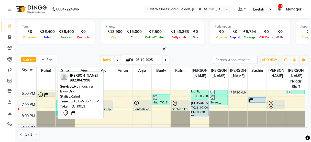
click at [41, 96] on div at bounding box center [45, 97] width 17 height 2
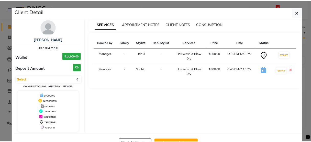
scroll to position [17, 0]
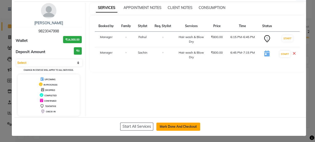
click at [166, 126] on button "Mark Done And Checkout" at bounding box center [178, 127] width 44 height 8
select select "service"
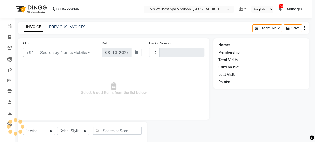
type input "3534"
select select "5733"
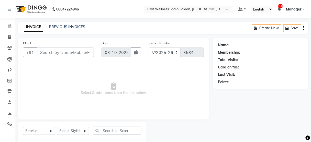
type input "9823047998"
select select "48152"
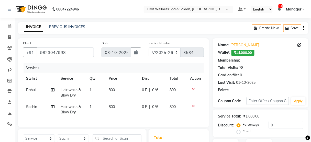
scroll to position [32, 0]
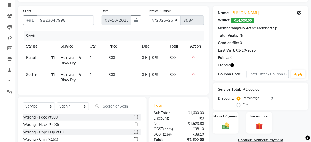
click at [110, 59] on span "800" at bounding box center [112, 58] width 6 height 5
select select "40552"
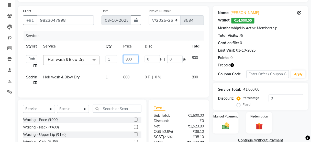
click at [126, 60] on input "800" at bounding box center [130, 59] width 15 height 8
type input "1000"
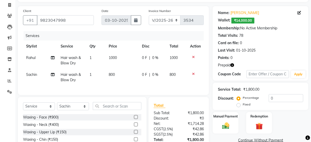
click at [128, 74] on td "800" at bounding box center [123, 77] width 34 height 17
select select "48152"
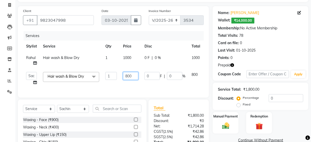
click at [125, 75] on input "800" at bounding box center [130, 76] width 15 height 8
type input "1000"
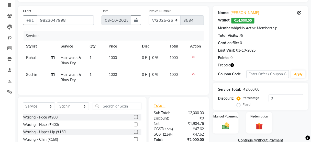
click at [126, 83] on td "1000" at bounding box center [123, 77] width 34 height 17
select select "48152"
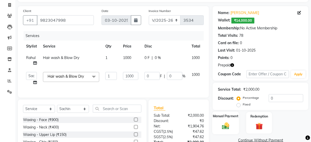
click at [223, 122] on img at bounding box center [226, 126] width 12 height 9
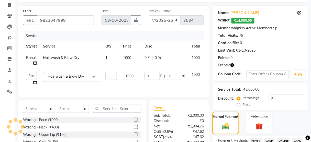
scroll to position [76, 0]
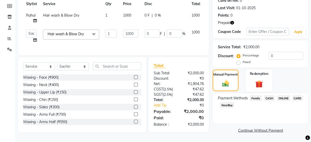
click at [266, 80] on div "Redemption" at bounding box center [259, 80] width 27 height 23
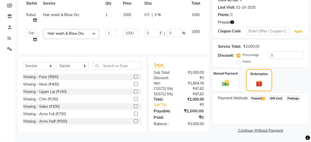
click at [262, 97] on span "Prepaid 1" at bounding box center [258, 98] width 17 height 6
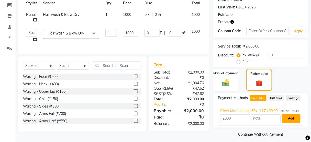
click at [287, 122] on button "Add" at bounding box center [291, 118] width 19 height 9
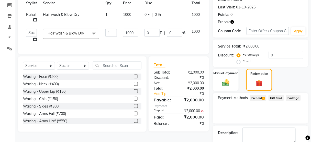
scroll to position [104, 0]
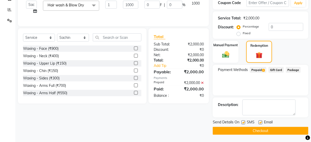
click at [244, 122] on label at bounding box center [244, 123] width 4 height 4
click at [244, 122] on input "checkbox" at bounding box center [243, 122] width 3 height 3
checkbox input "false"
click at [242, 126] on div "Send Details On SMS Email Checkout" at bounding box center [261, 127] width 96 height 15
click at [242, 130] on button "Checkout" at bounding box center [261, 131] width 96 height 8
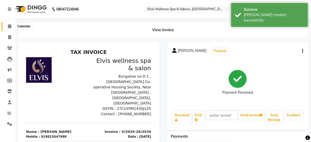
click at [8, 25] on icon at bounding box center [9, 26] width 3 height 4
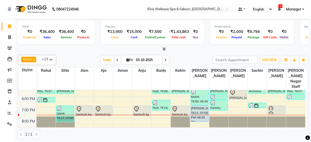
scroll to position [107, 0]
